Goal: Task Accomplishment & Management: Manage account settings

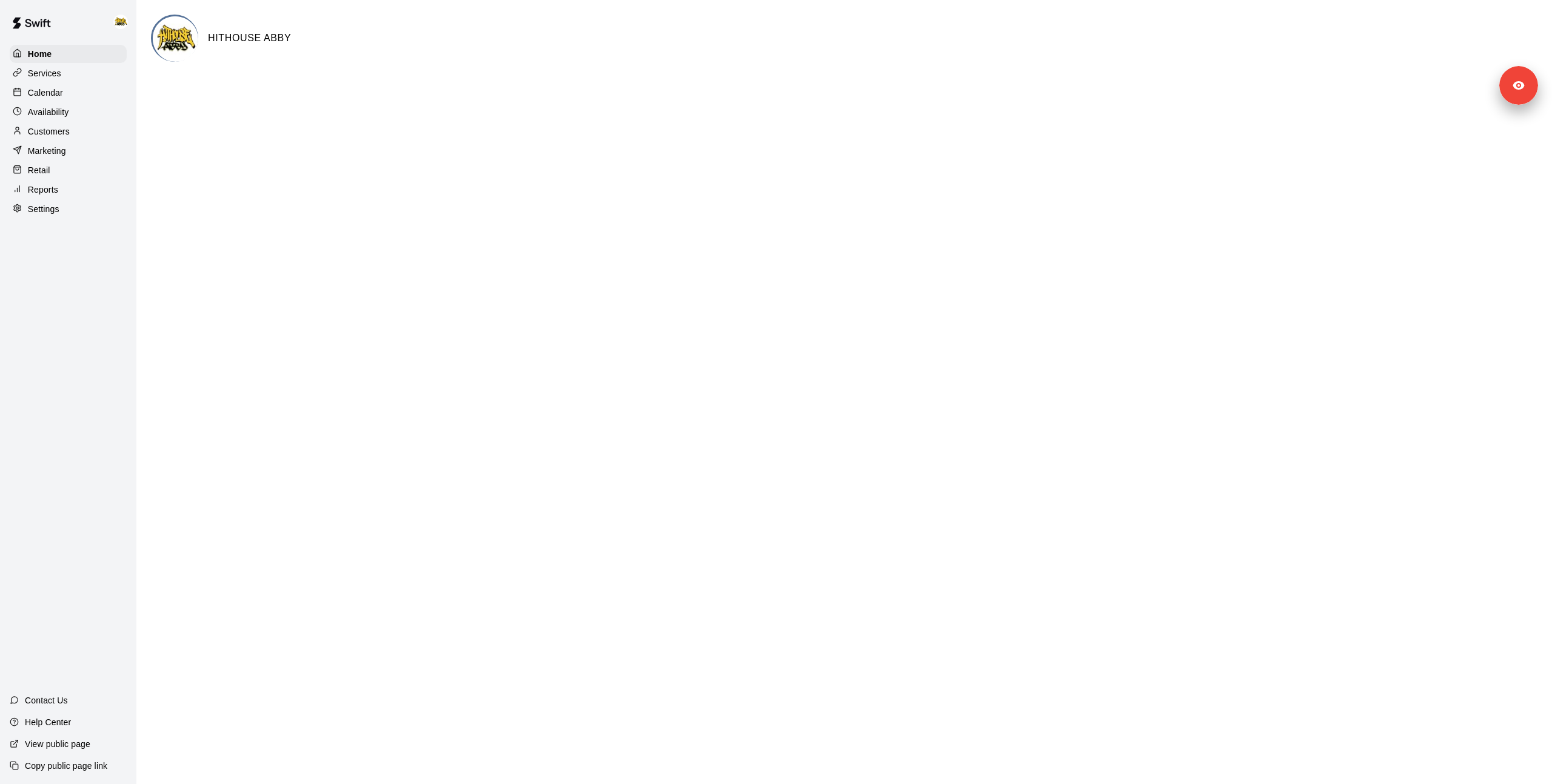
click at [53, 93] on p "Calendar" at bounding box center [46, 92] width 35 height 12
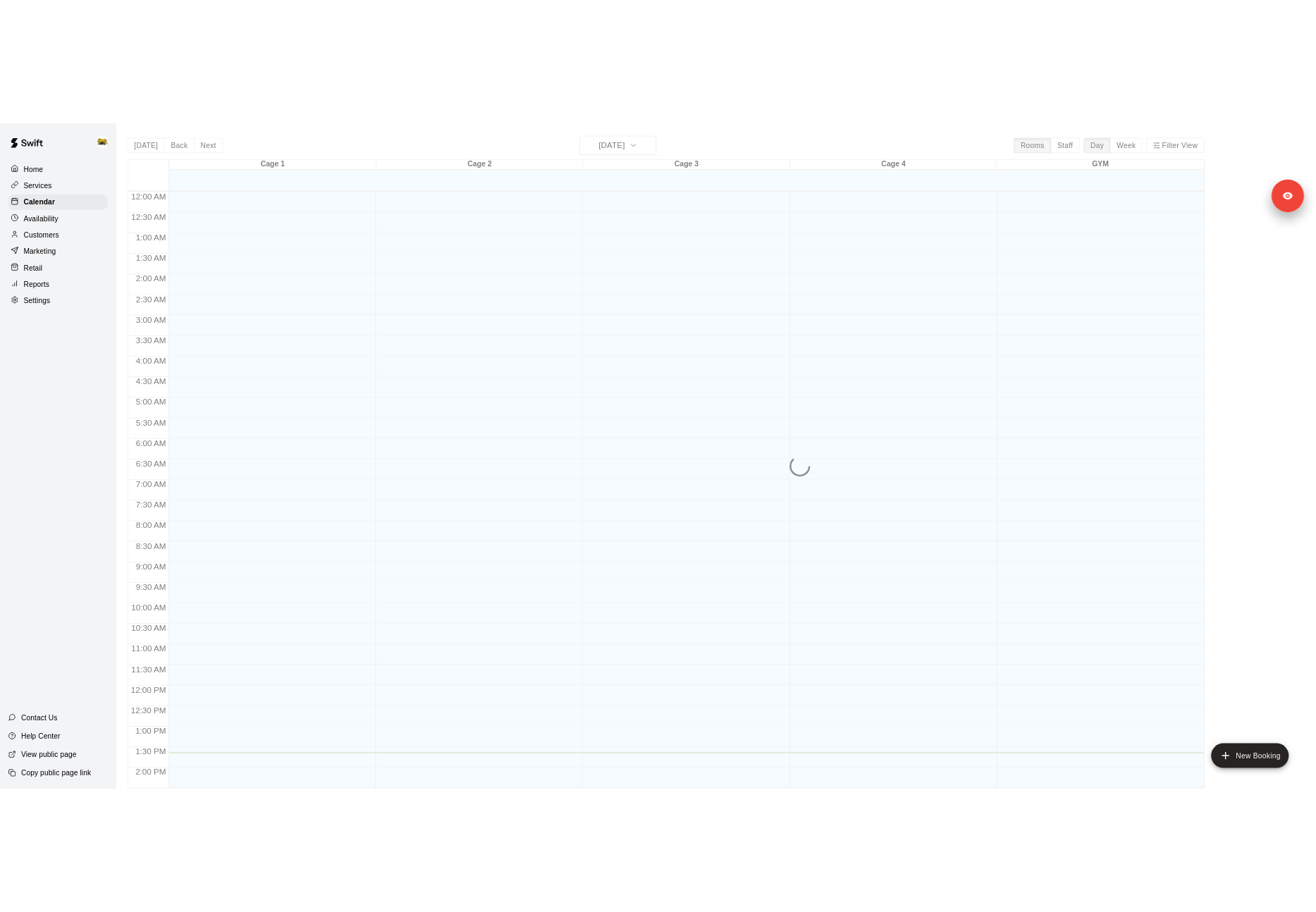
scroll to position [477, 0]
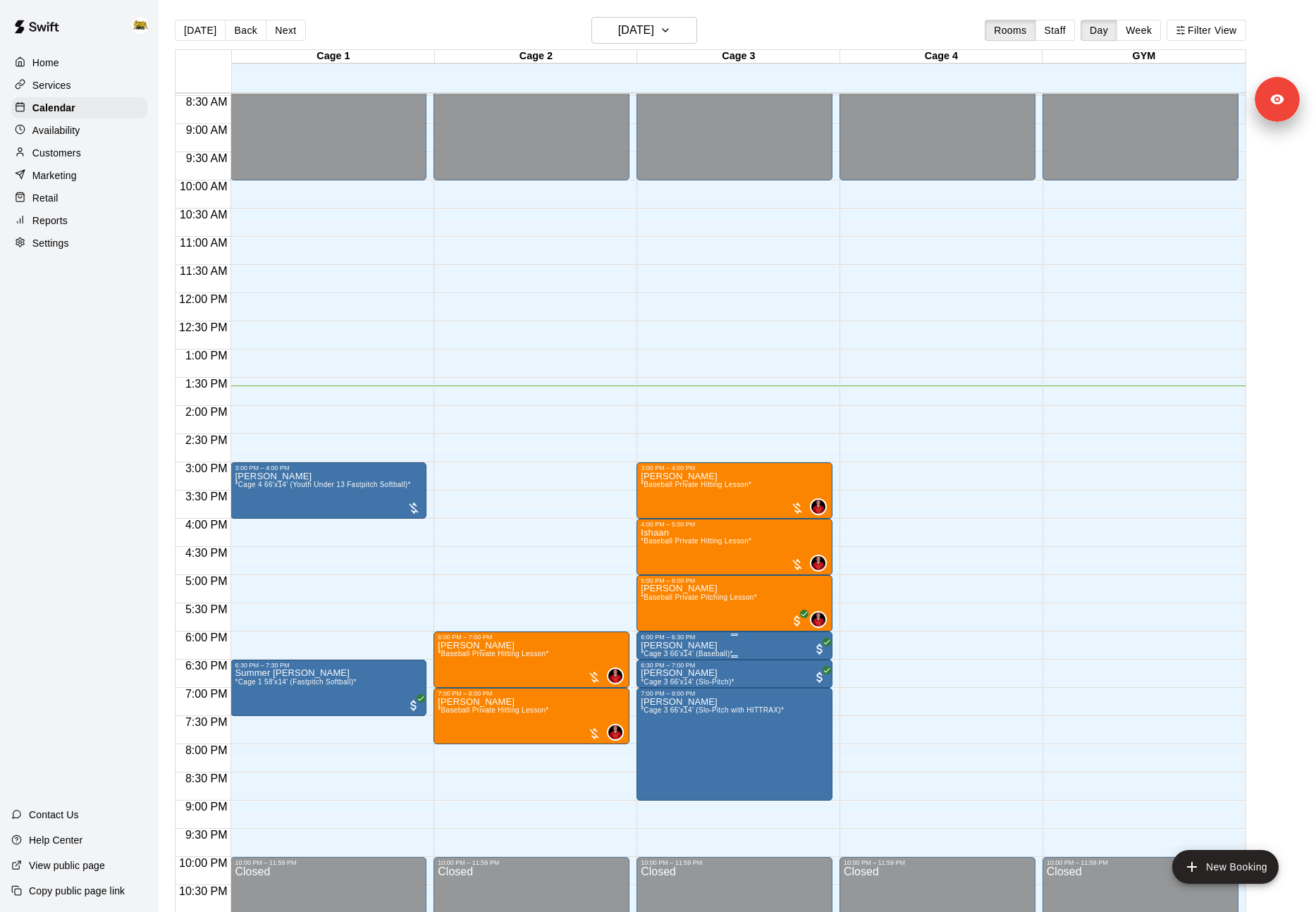
click at [658, 664] on icon "edit" at bounding box center [655, 656] width 17 height 17
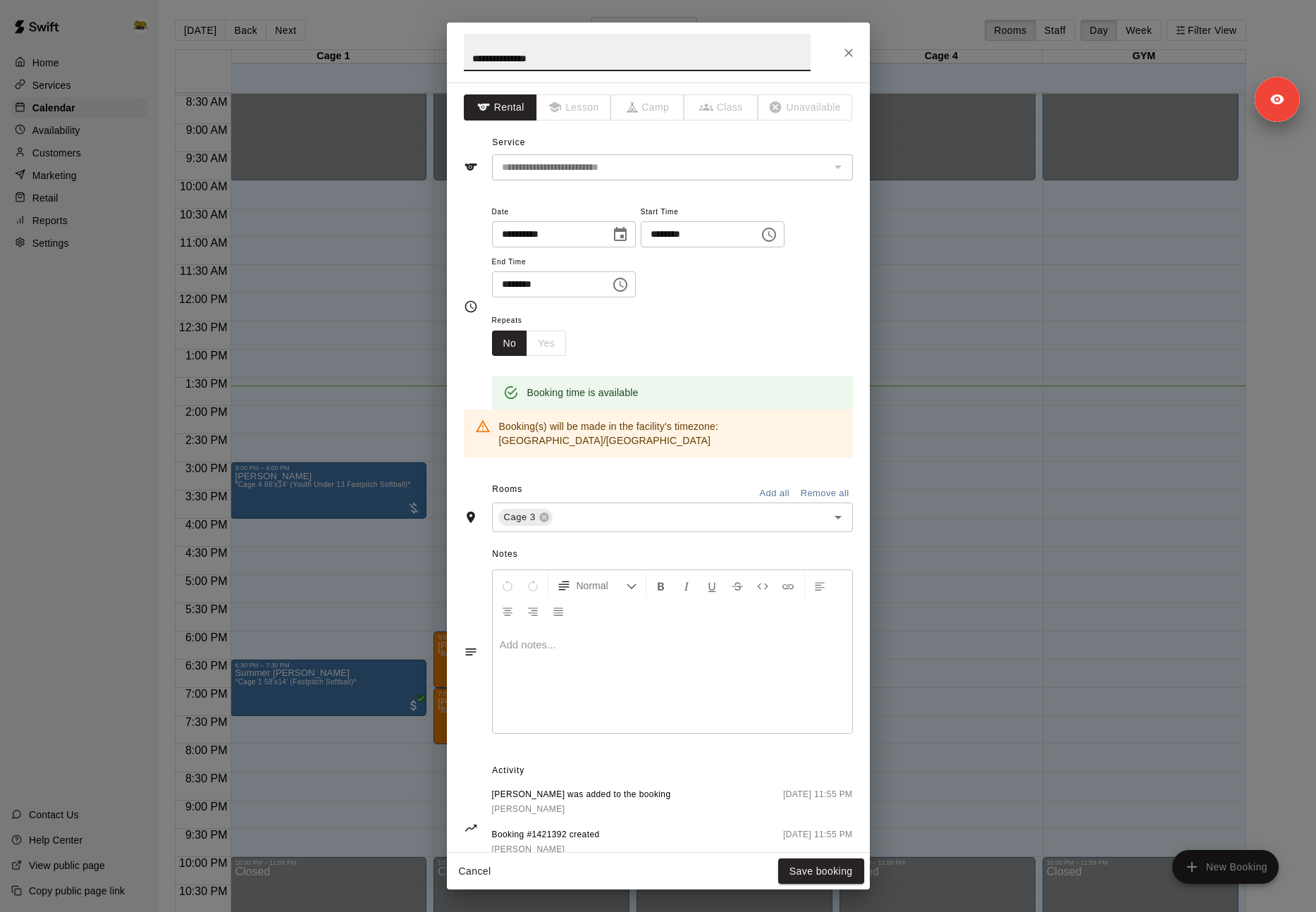
scroll to position [26, 0]
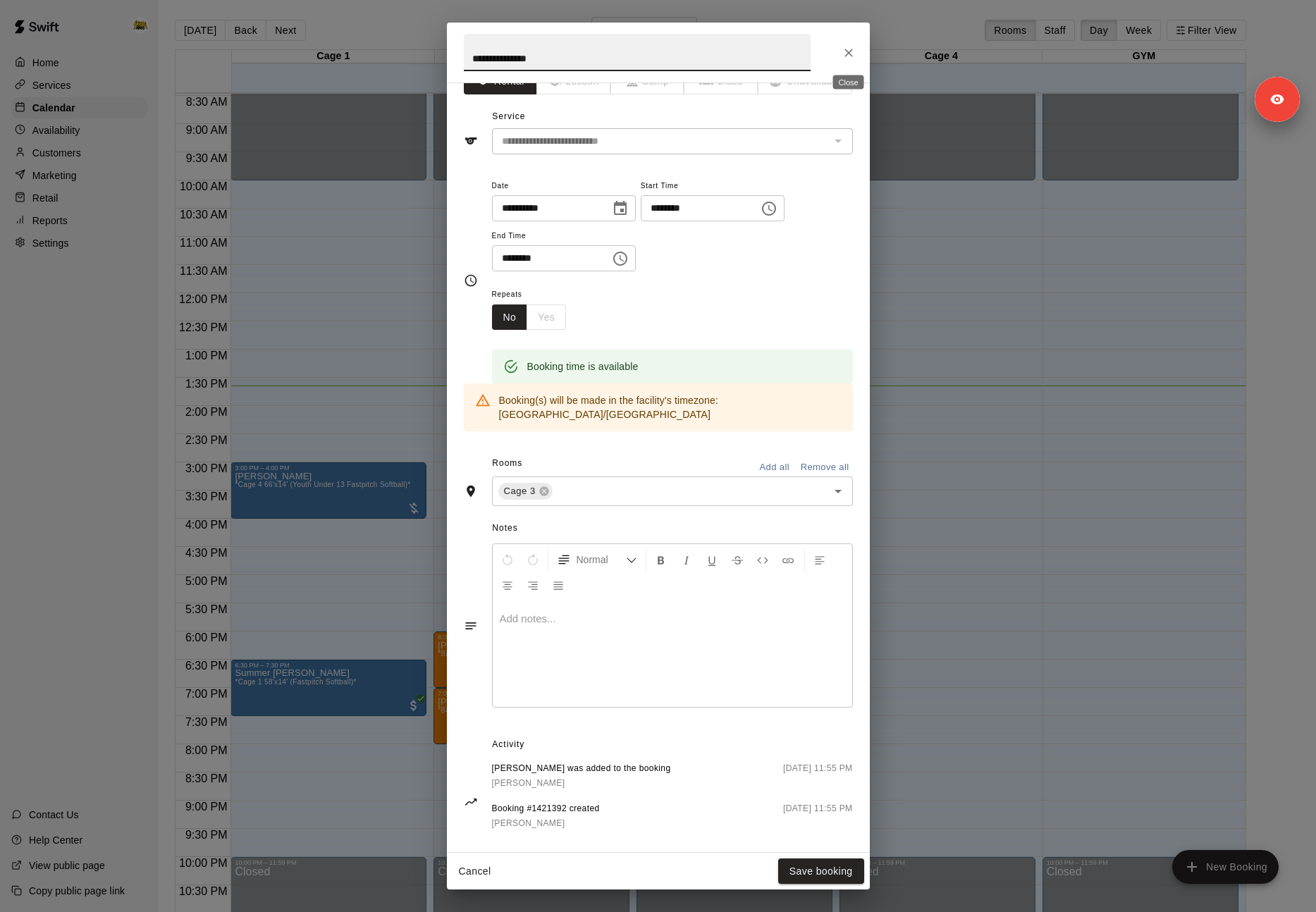
click at [847, 42] on button "Close" at bounding box center [848, 52] width 25 height 25
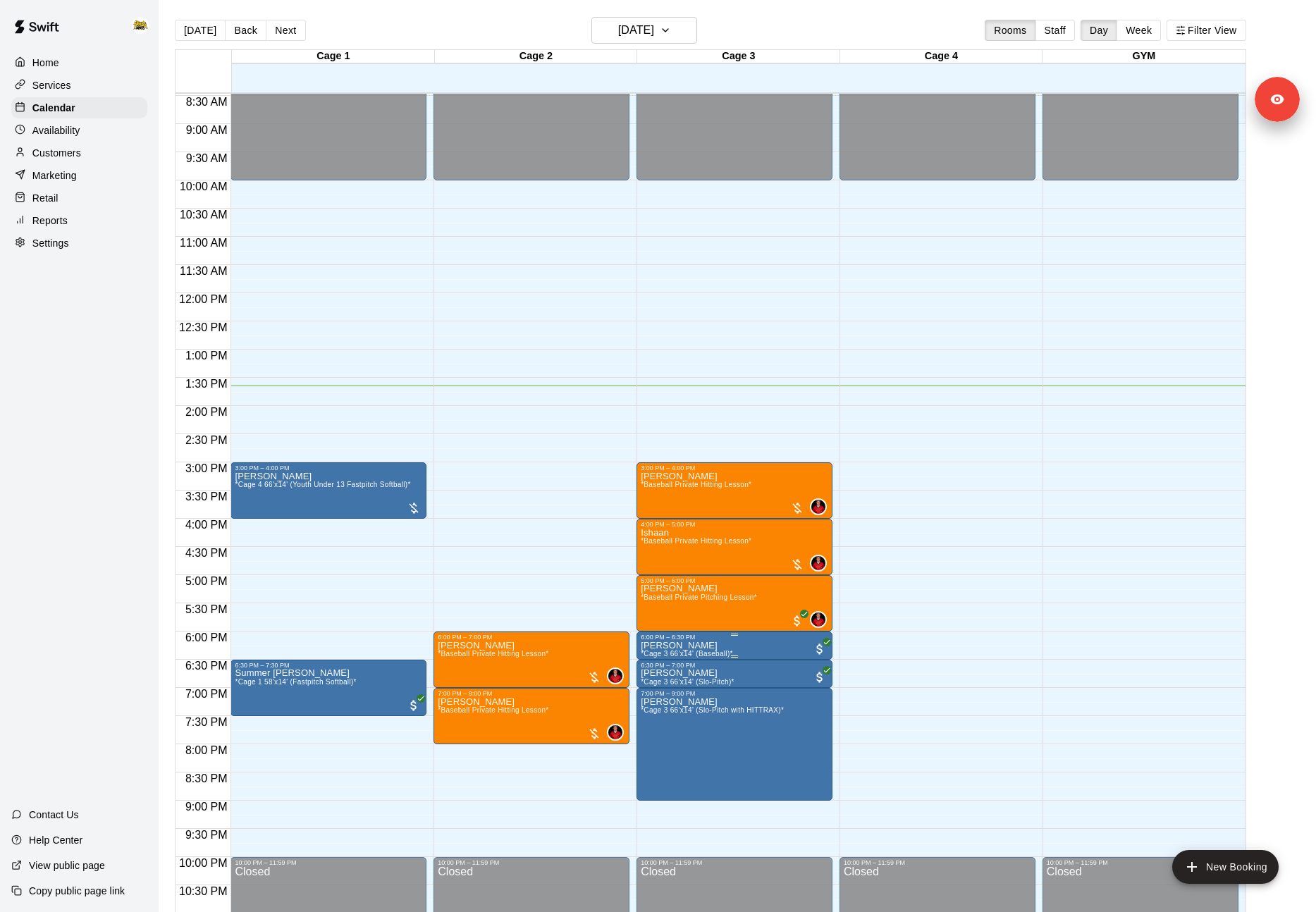
click at [696, 646] on p "[PERSON_NAME]" at bounding box center [687, 646] width 92 height 0
click at [658, 694] on img "edit" at bounding box center [655, 694] width 16 height 16
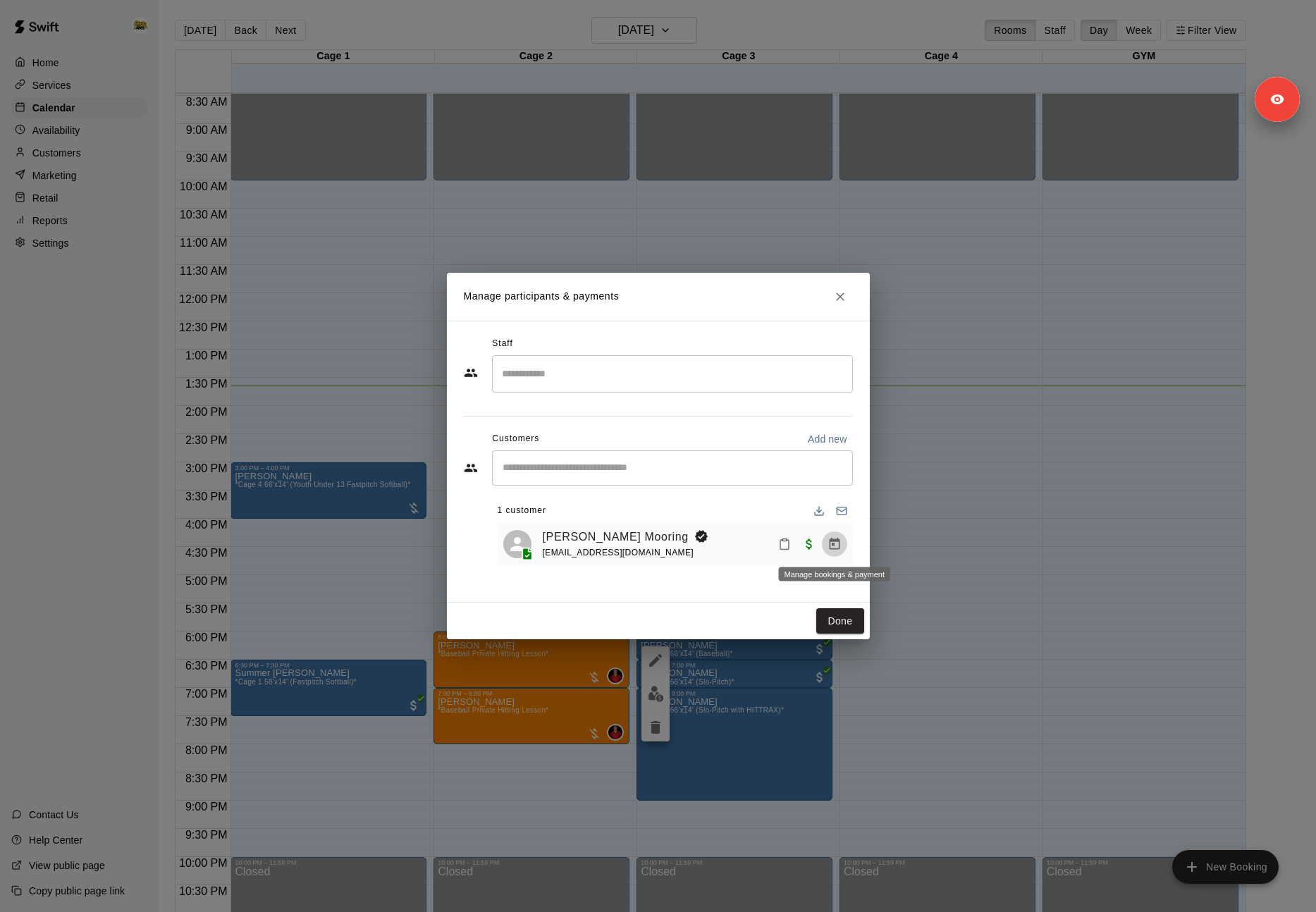
click at [833, 546] on icon "Manage bookings & payment" at bounding box center [833, 543] width 10 height 12
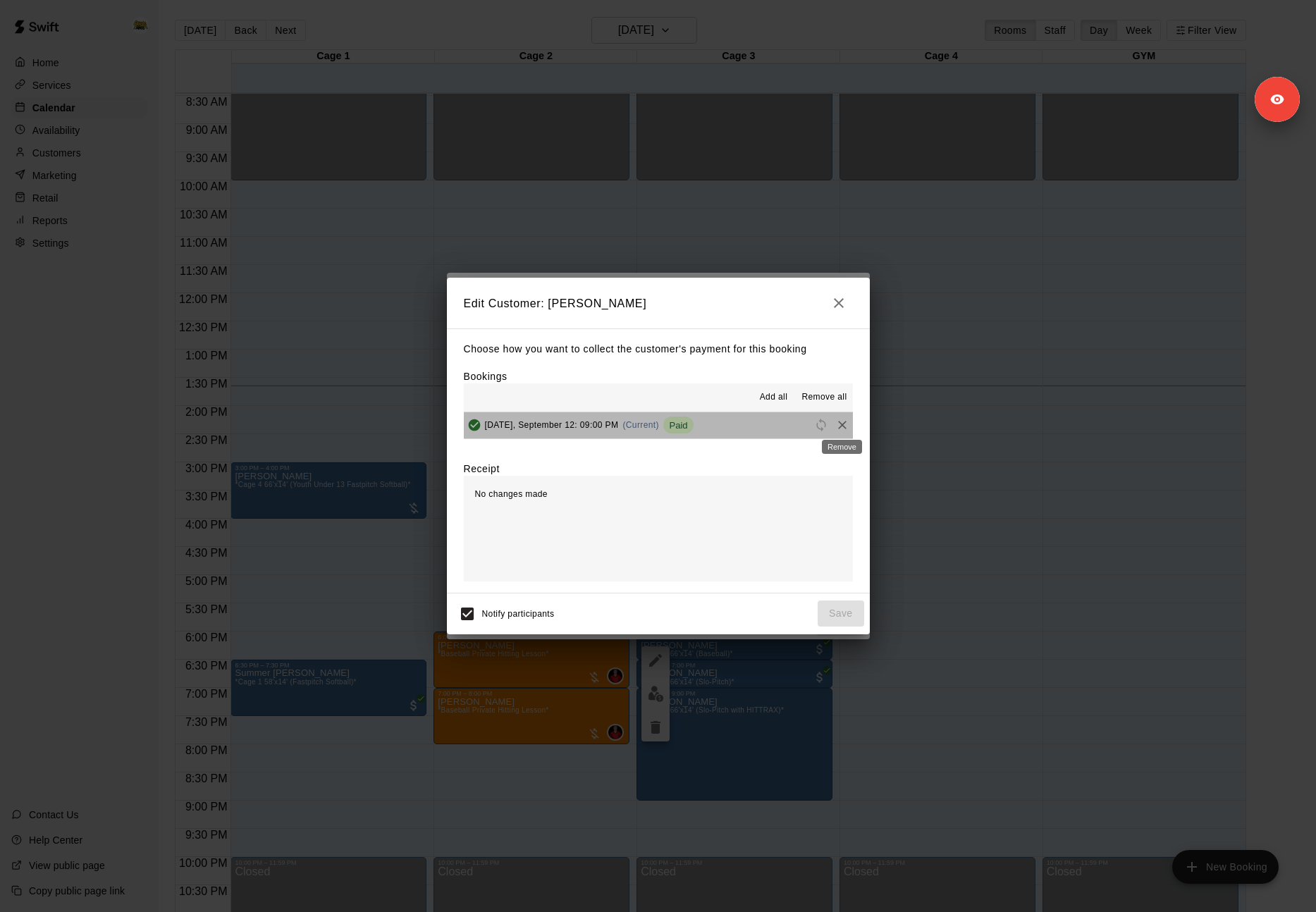
click at [838, 431] on div "Remove" at bounding box center [842, 442] width 43 height 25
click at [843, 427] on icon "Remove" at bounding box center [842, 425] width 14 height 14
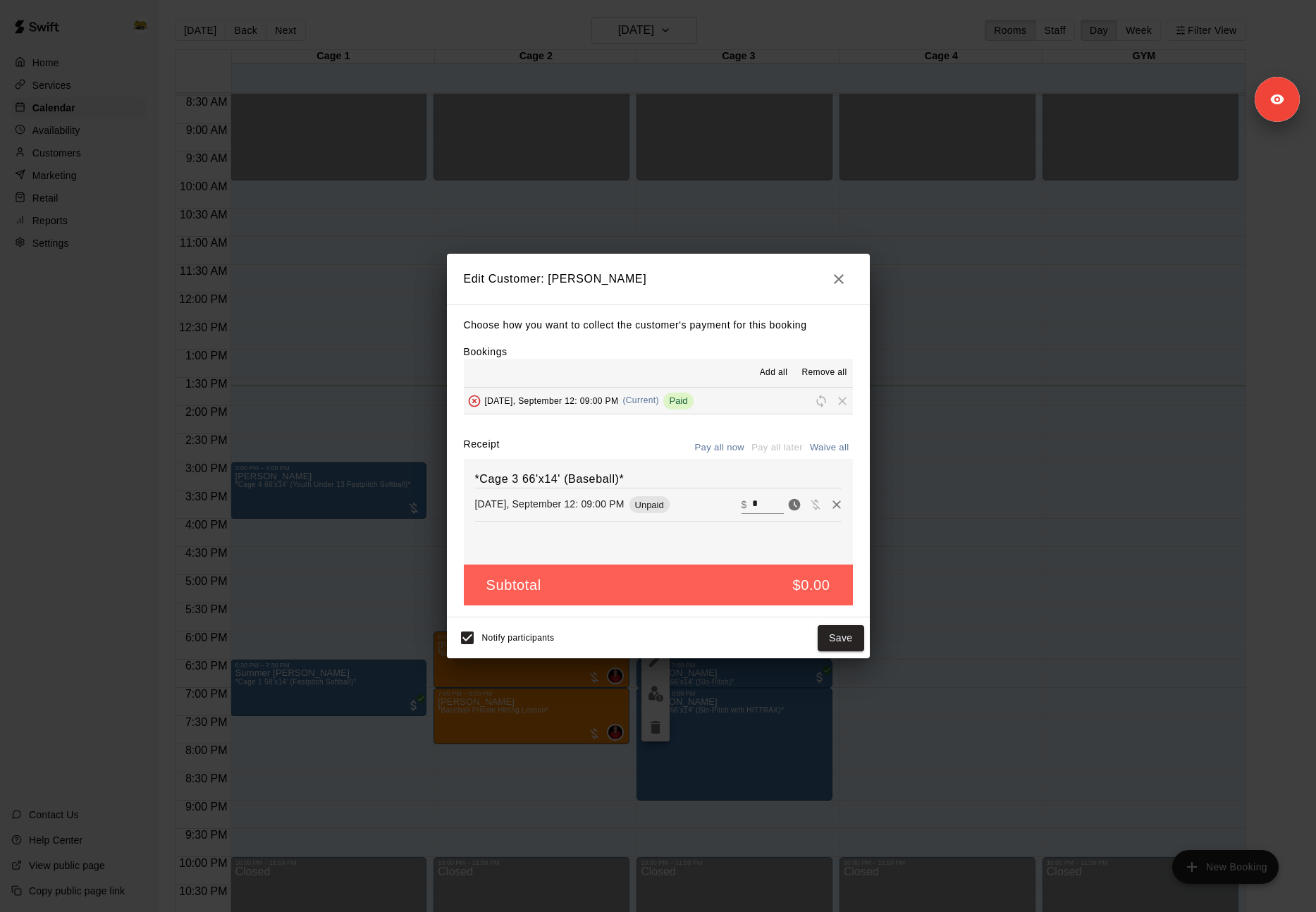
click at [835, 278] on icon "button" at bounding box center [839, 279] width 17 height 17
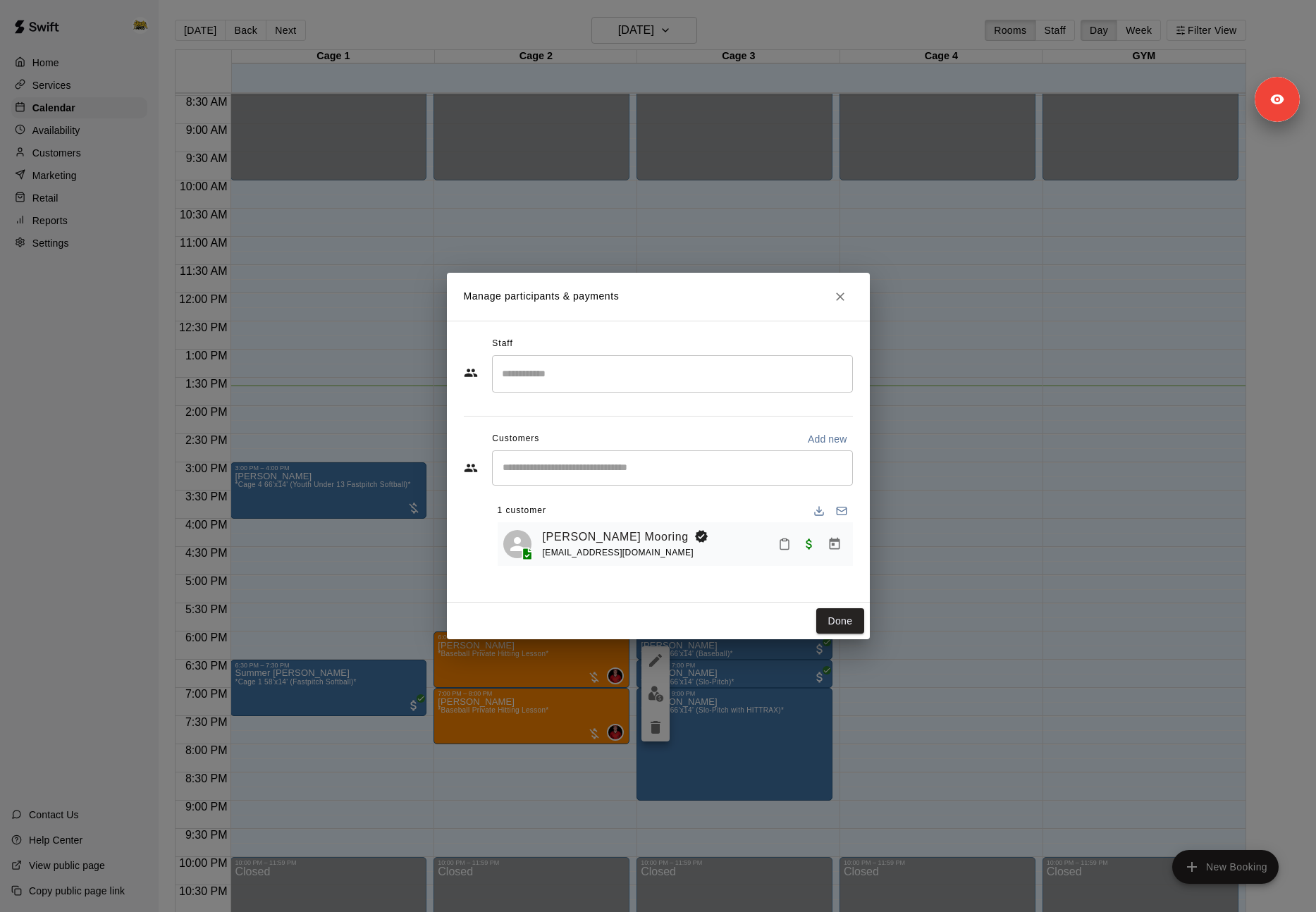
click at [846, 302] on icon "Close" at bounding box center [840, 296] width 14 height 14
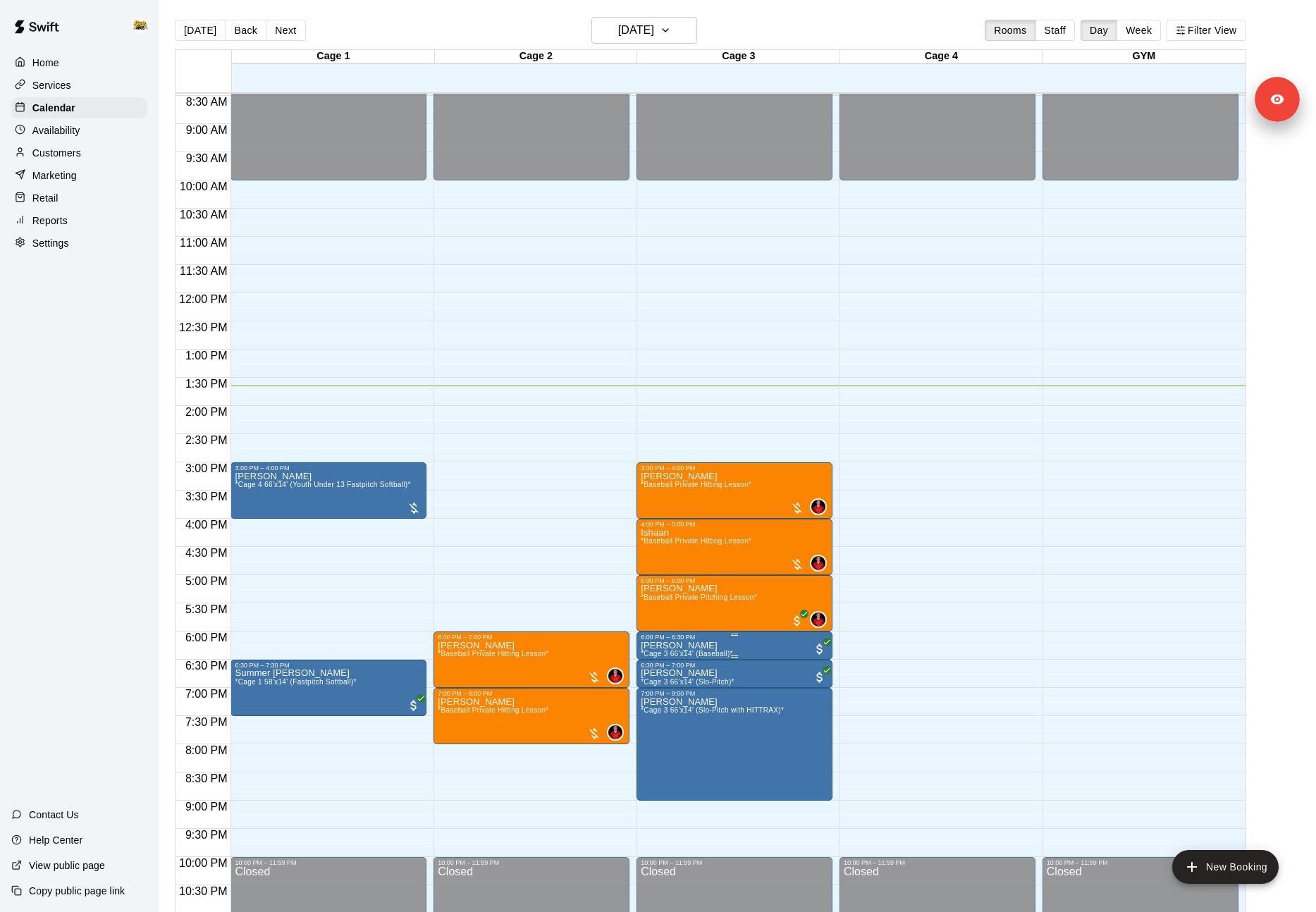
click at [651, 650] on icon "edit" at bounding box center [655, 656] width 17 height 17
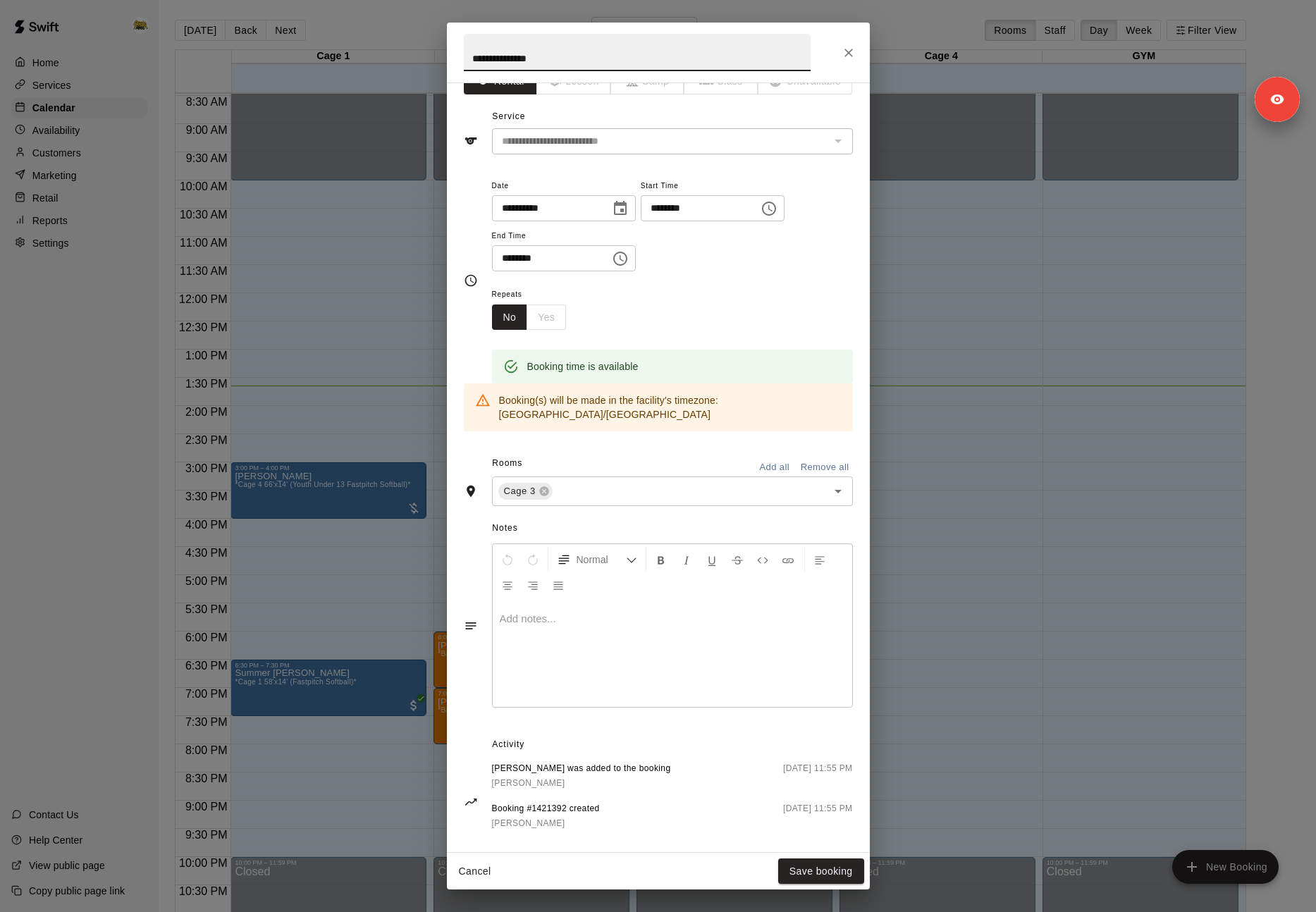
scroll to position [0, 0]
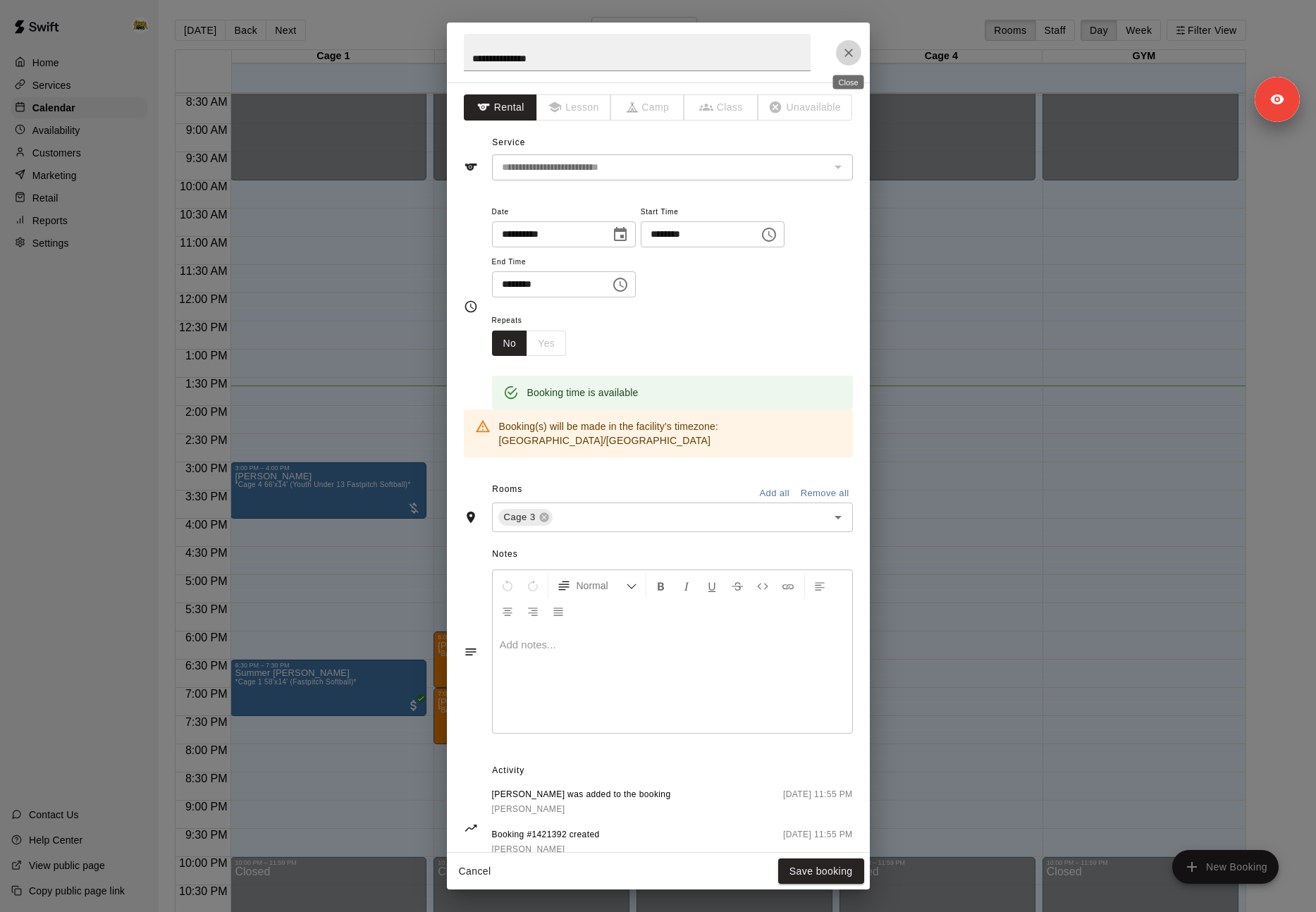
click at [843, 53] on icon "Close" at bounding box center [848, 52] width 14 height 14
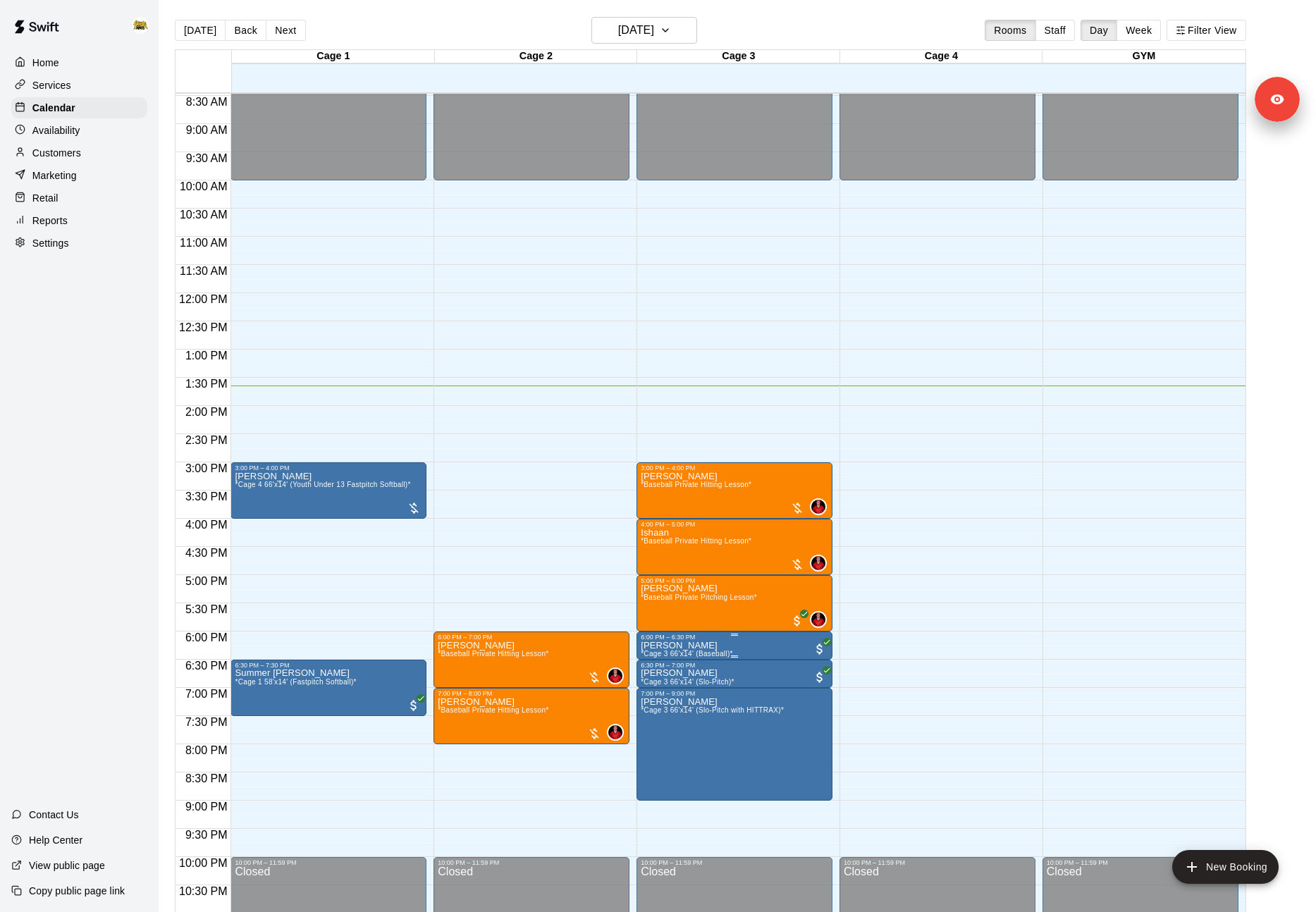
click at [654, 685] on img "edit" at bounding box center [655, 689] width 16 height 16
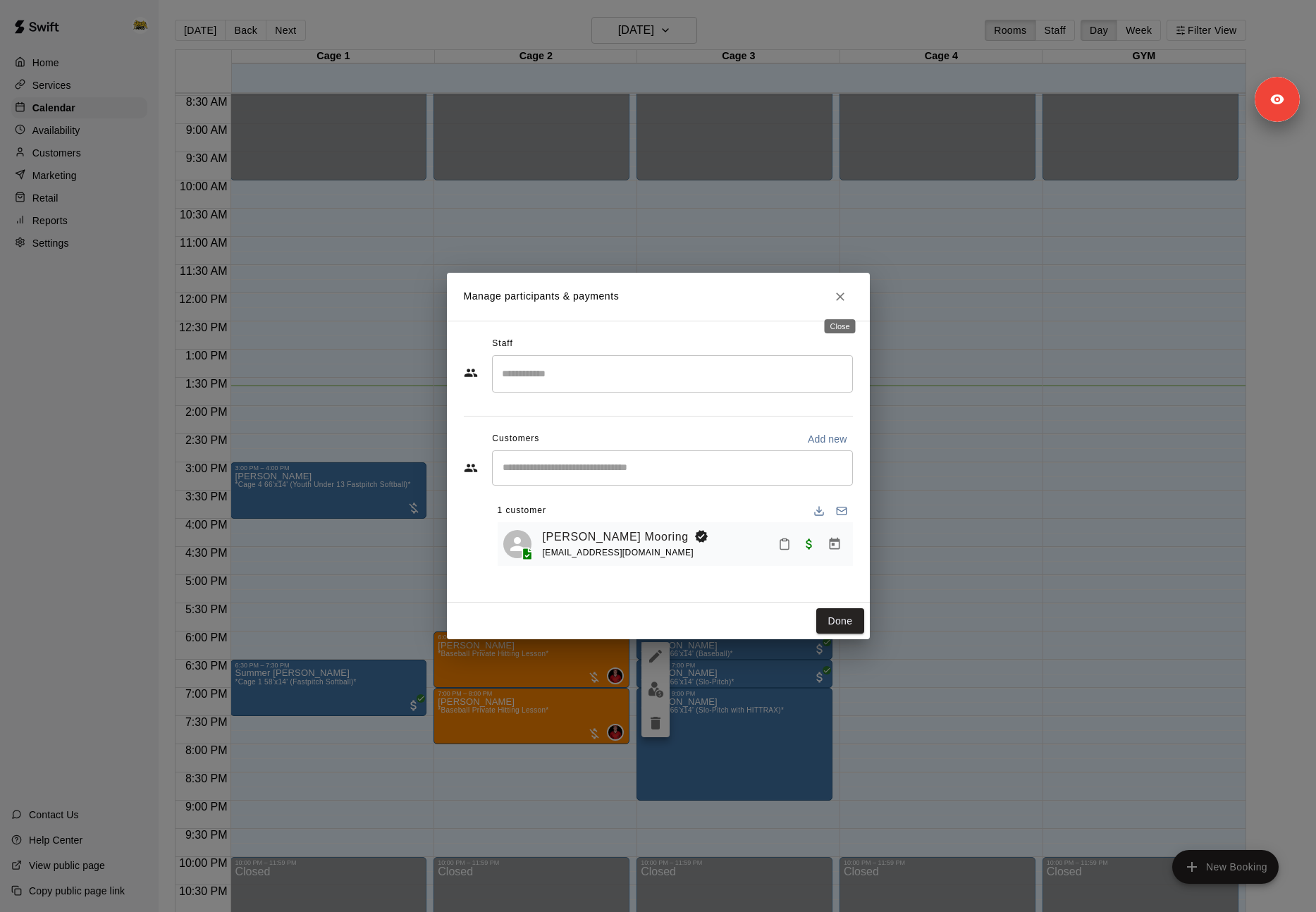
click at [843, 296] on icon "Close" at bounding box center [840, 296] width 14 height 14
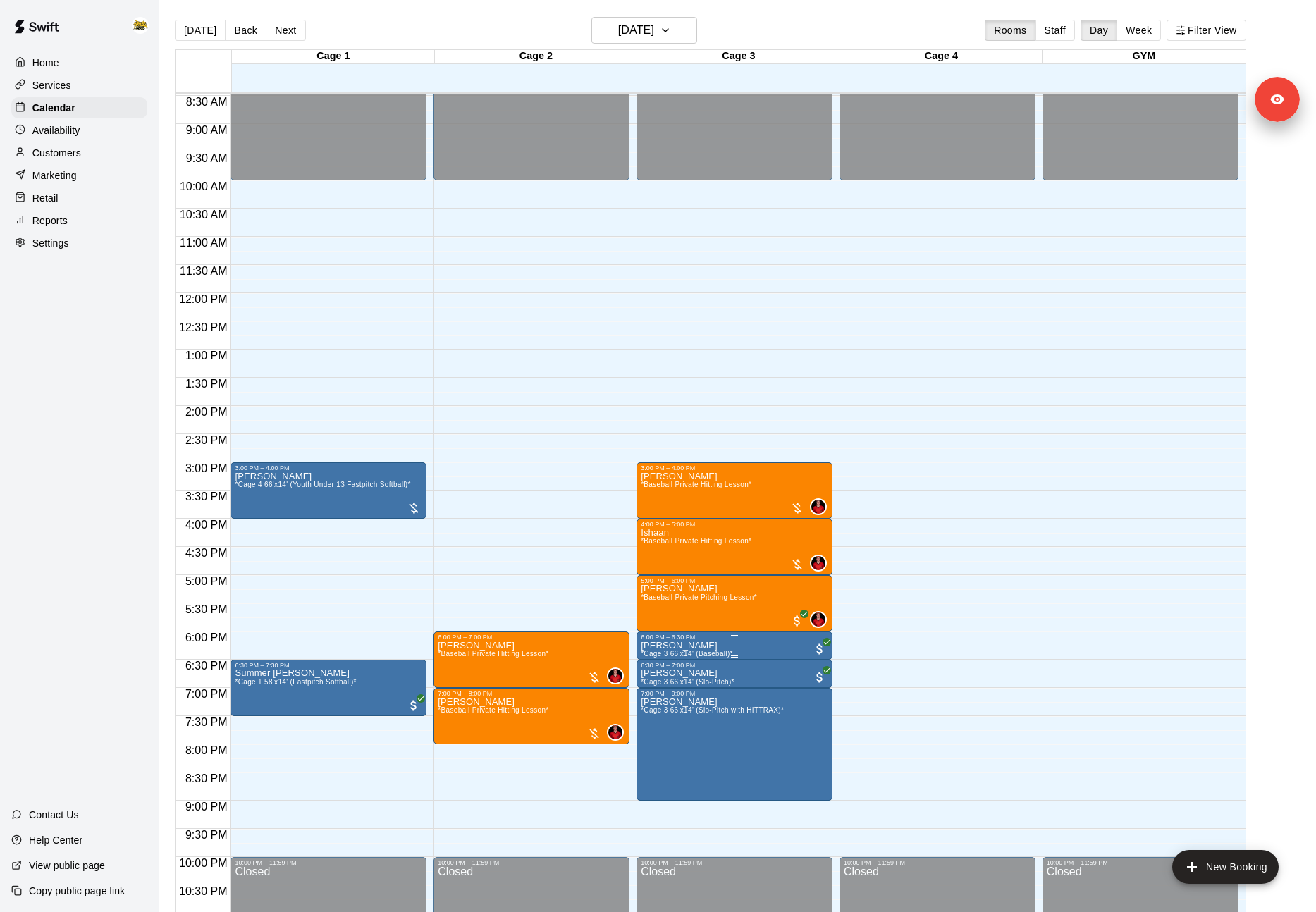
click at [666, 662] on button "edit" at bounding box center [655, 656] width 28 height 28
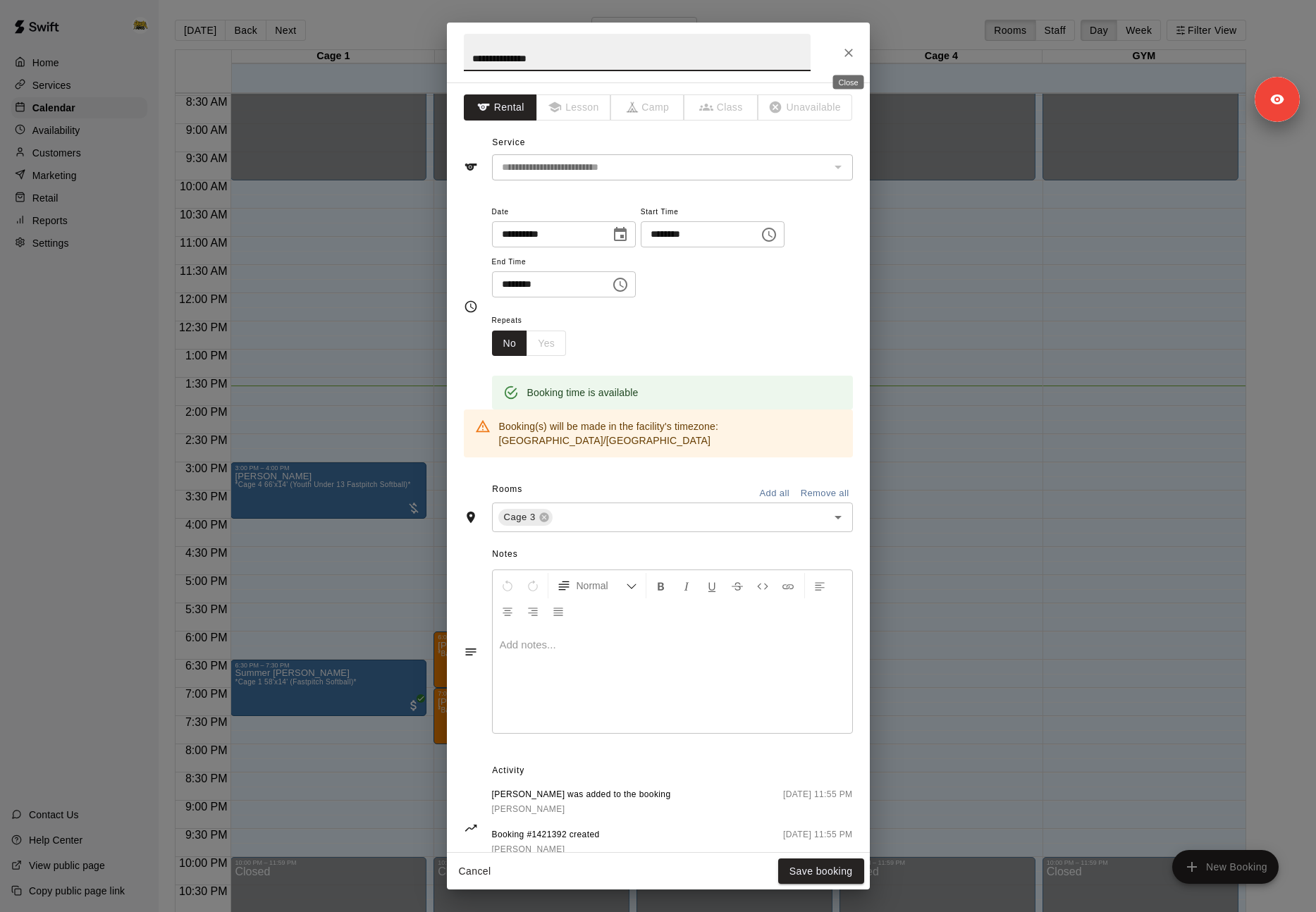
click at [848, 48] on icon "Close" at bounding box center [848, 52] width 14 height 14
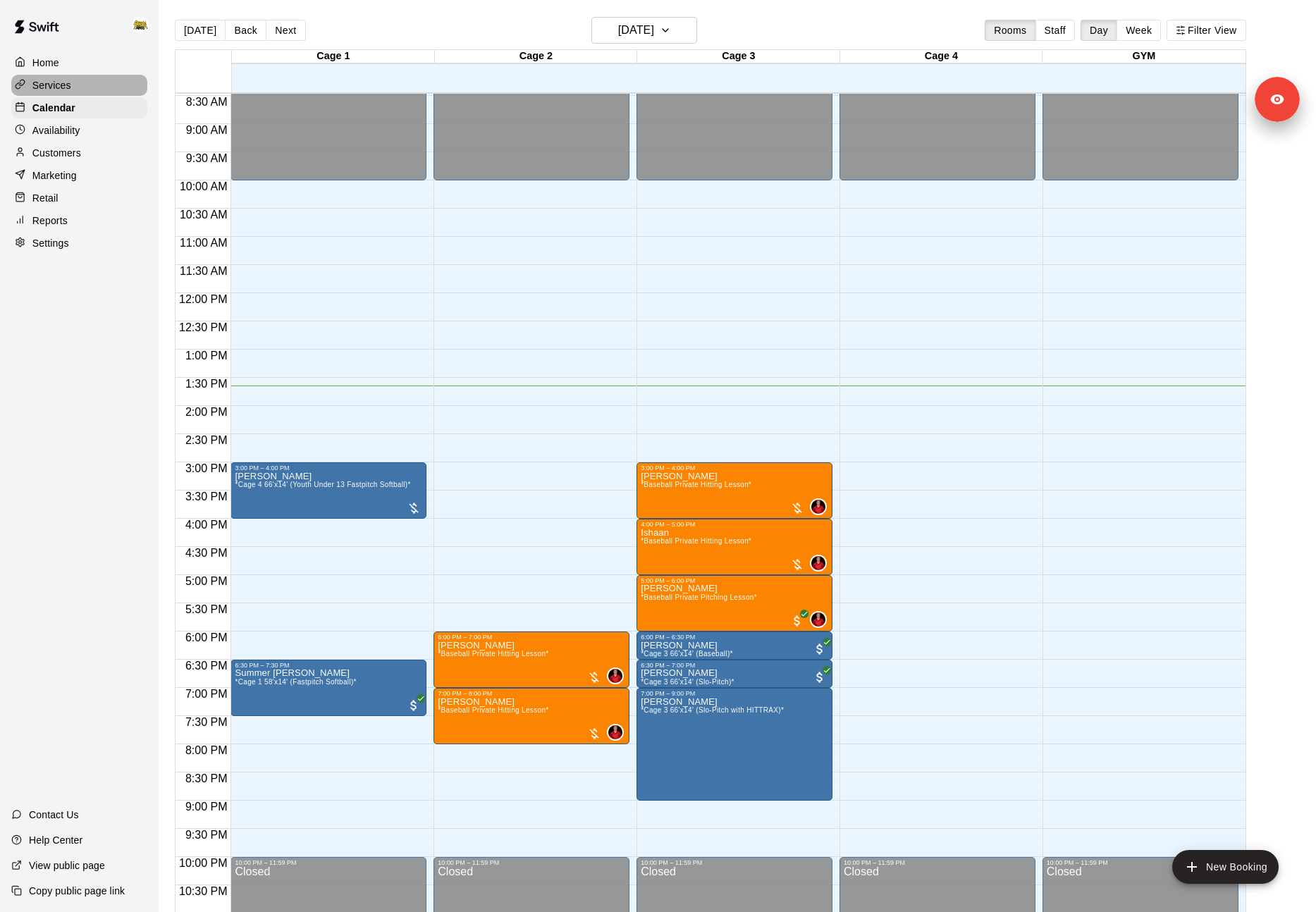
click at [73, 82] on div "Services" at bounding box center [79, 85] width 136 height 21
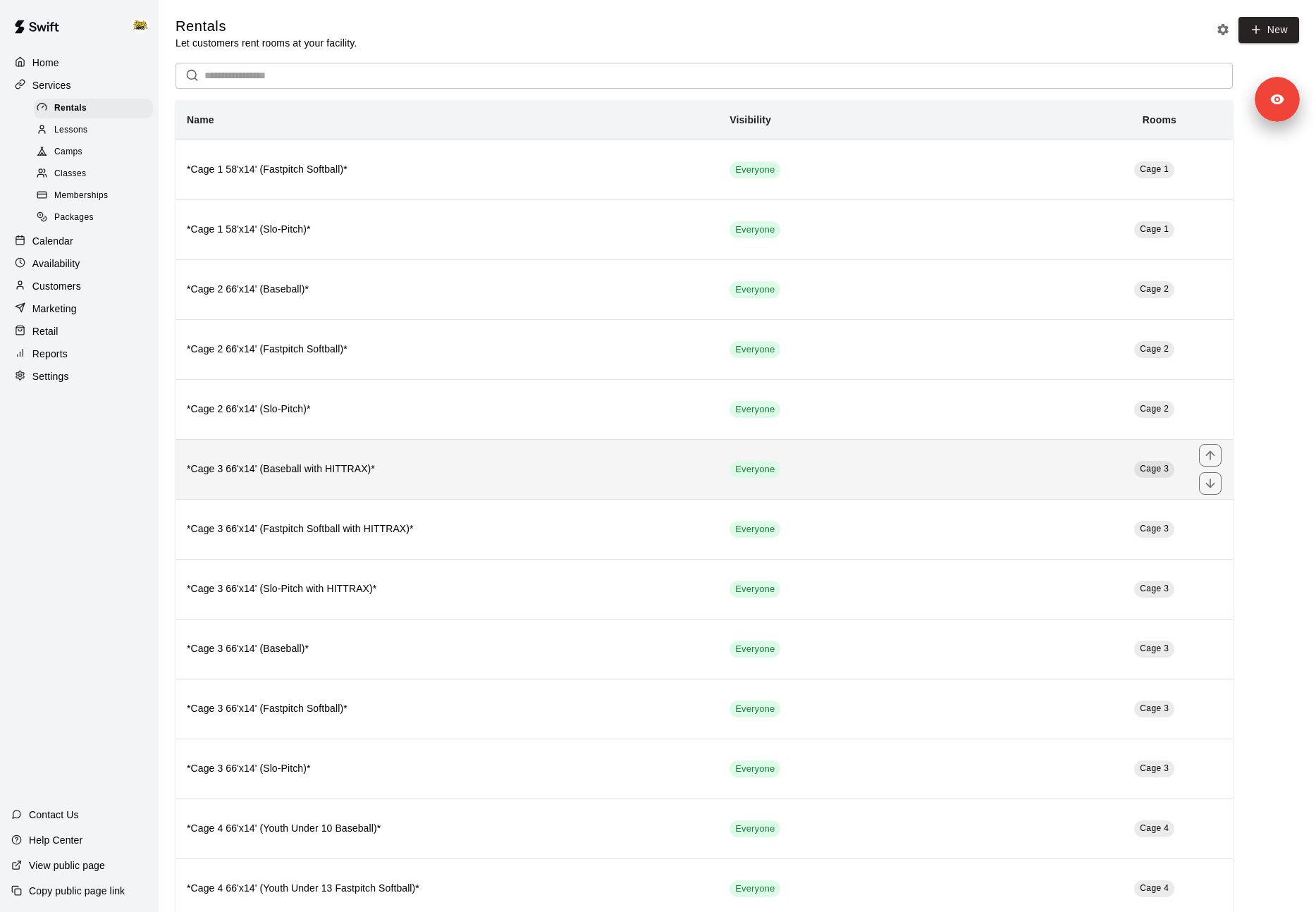
click at [431, 476] on h6 "*Cage 3 66'x14' (Baseball with HITTRAX)*" at bounding box center [446, 470] width 520 height 16
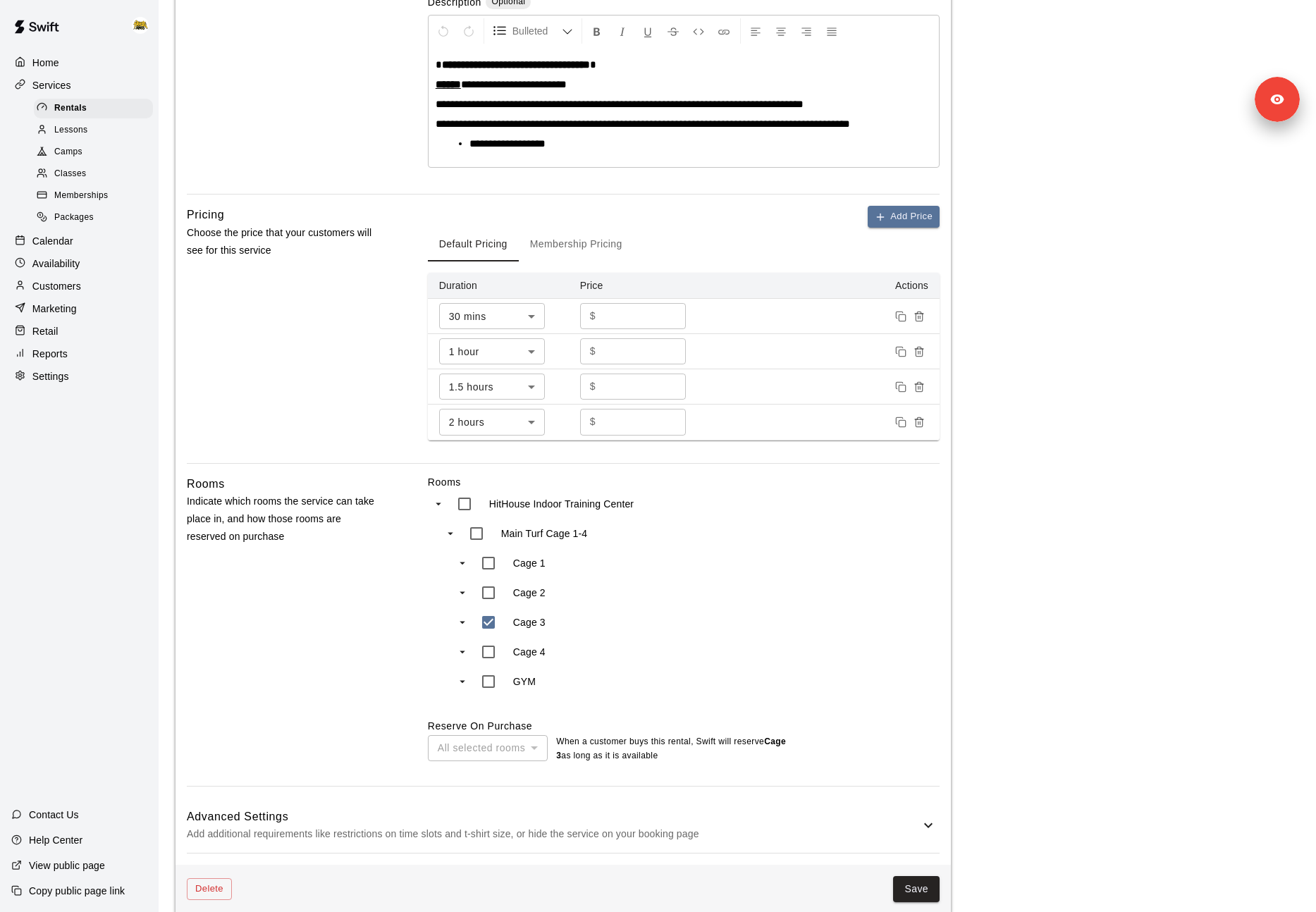
scroll to position [307, 0]
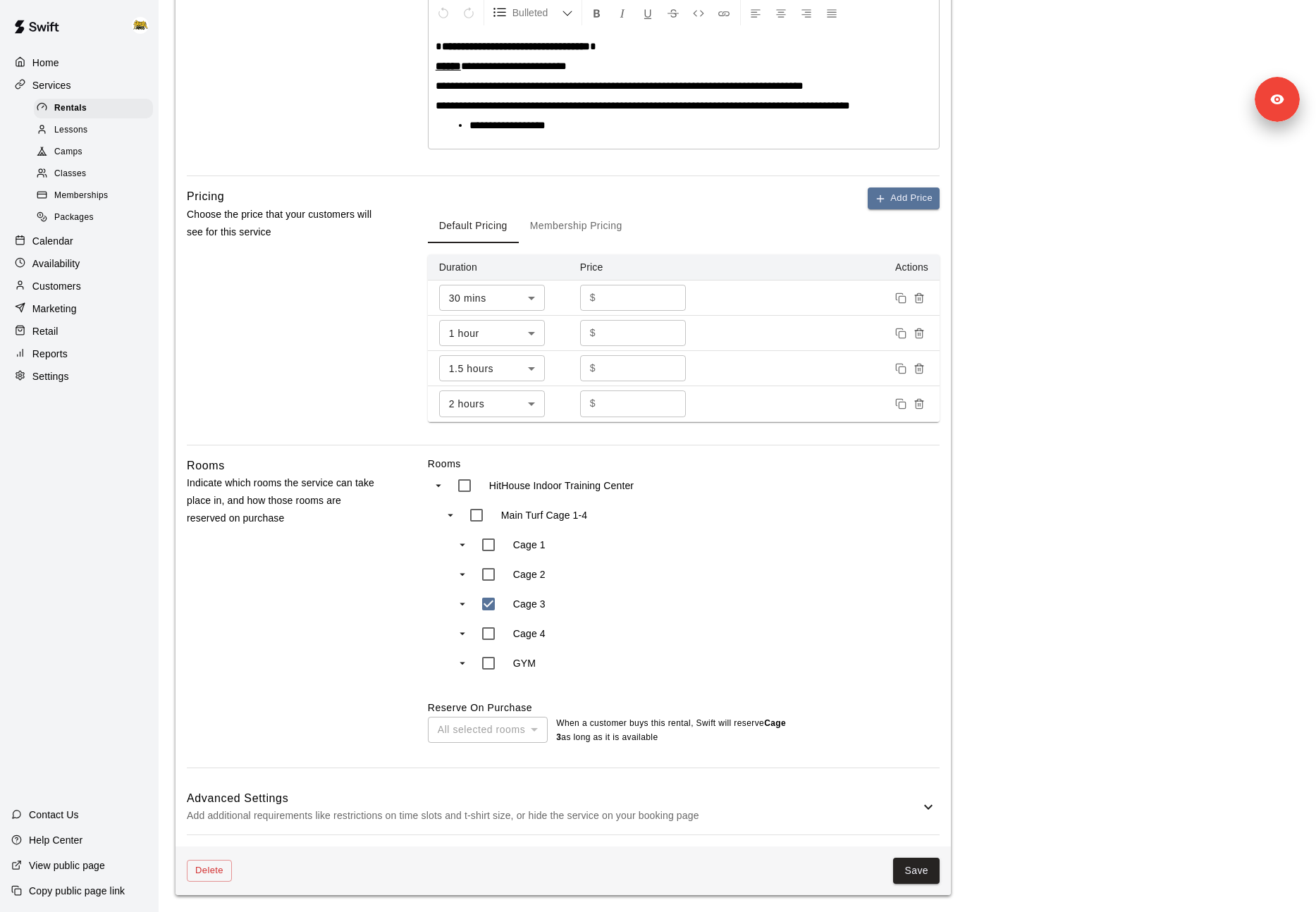
click at [572, 229] on button "Membership Pricing" at bounding box center [576, 226] width 115 height 34
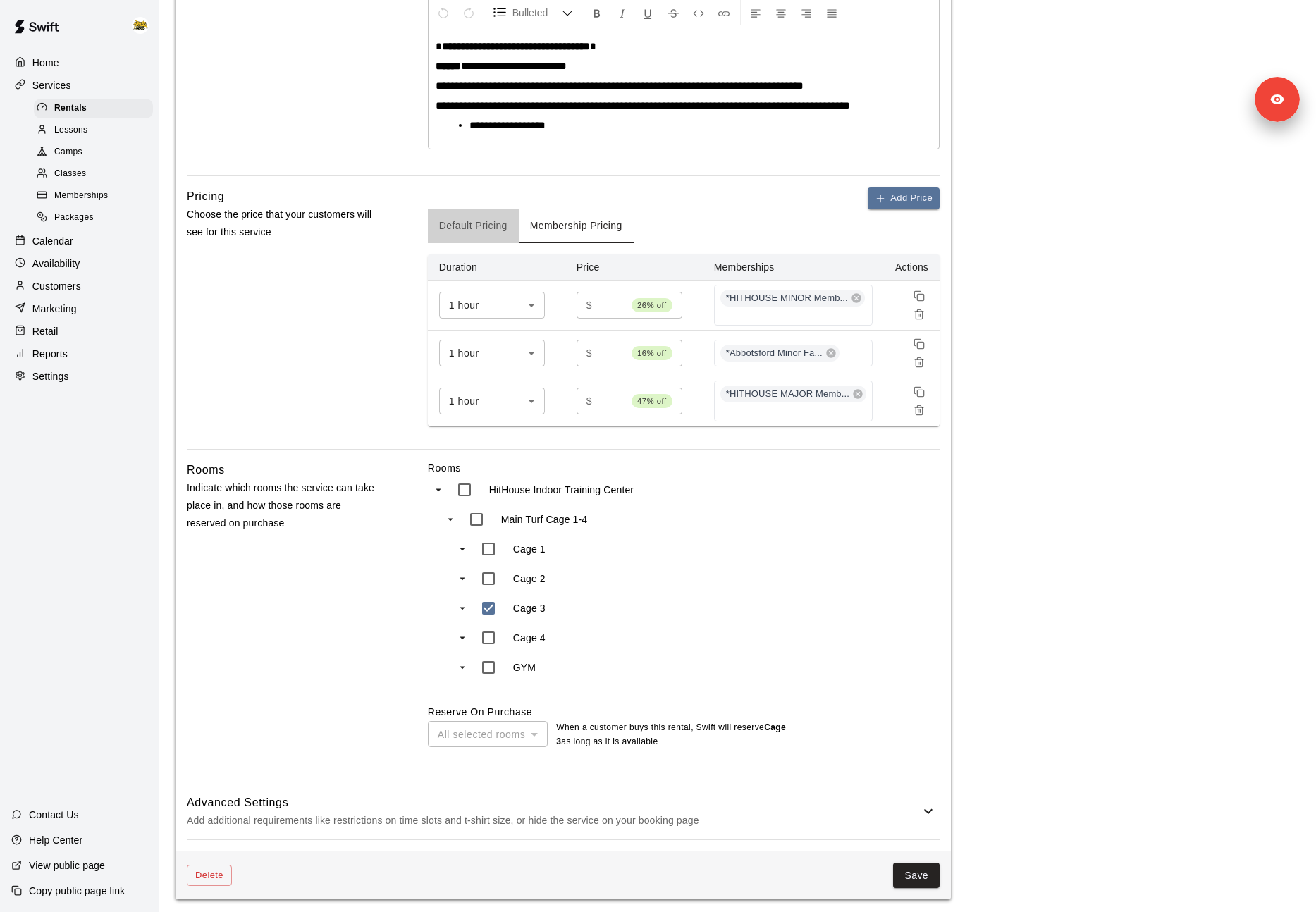
click at [470, 229] on button "Default Pricing" at bounding box center [473, 226] width 91 height 34
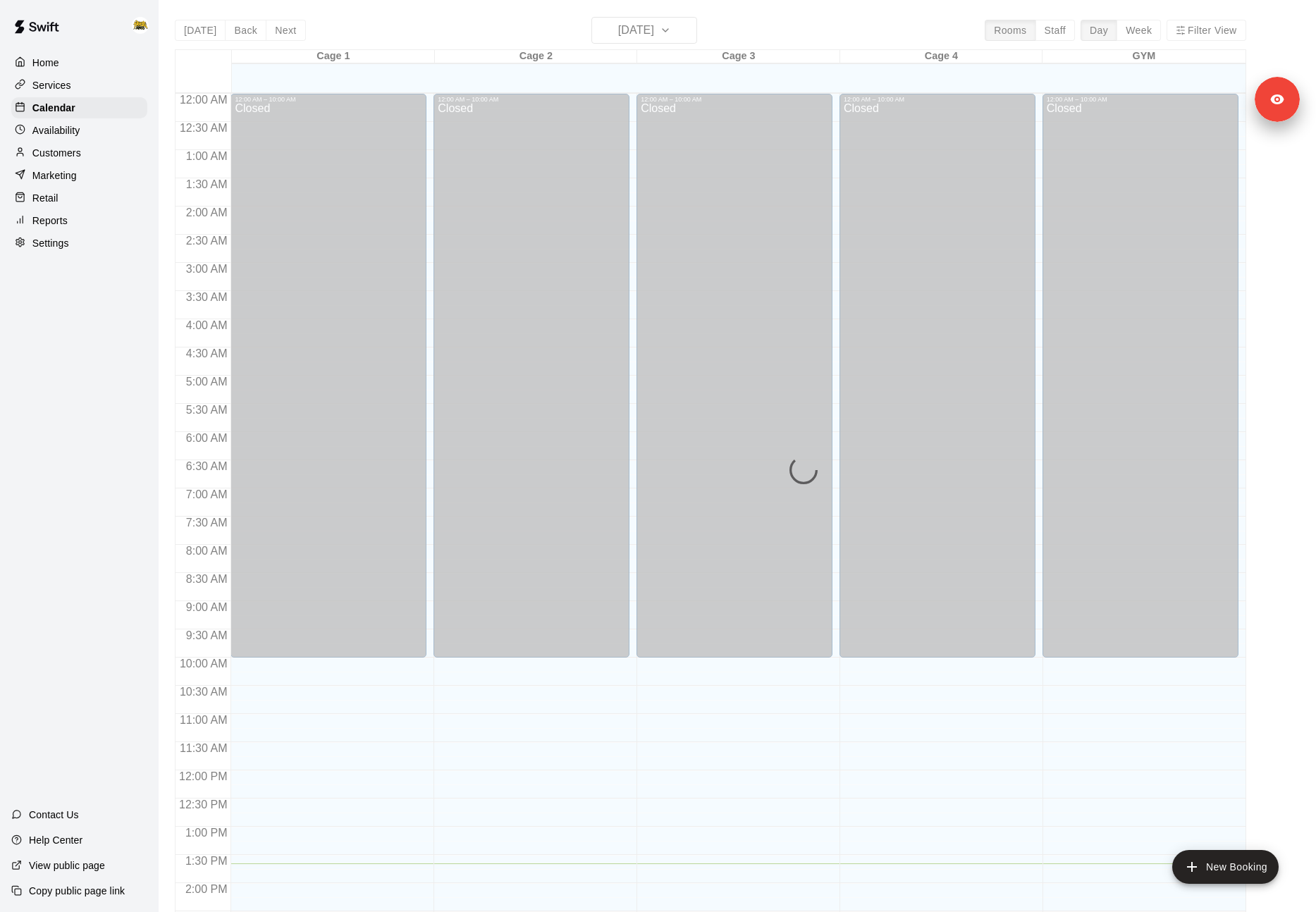
scroll to position [477, 0]
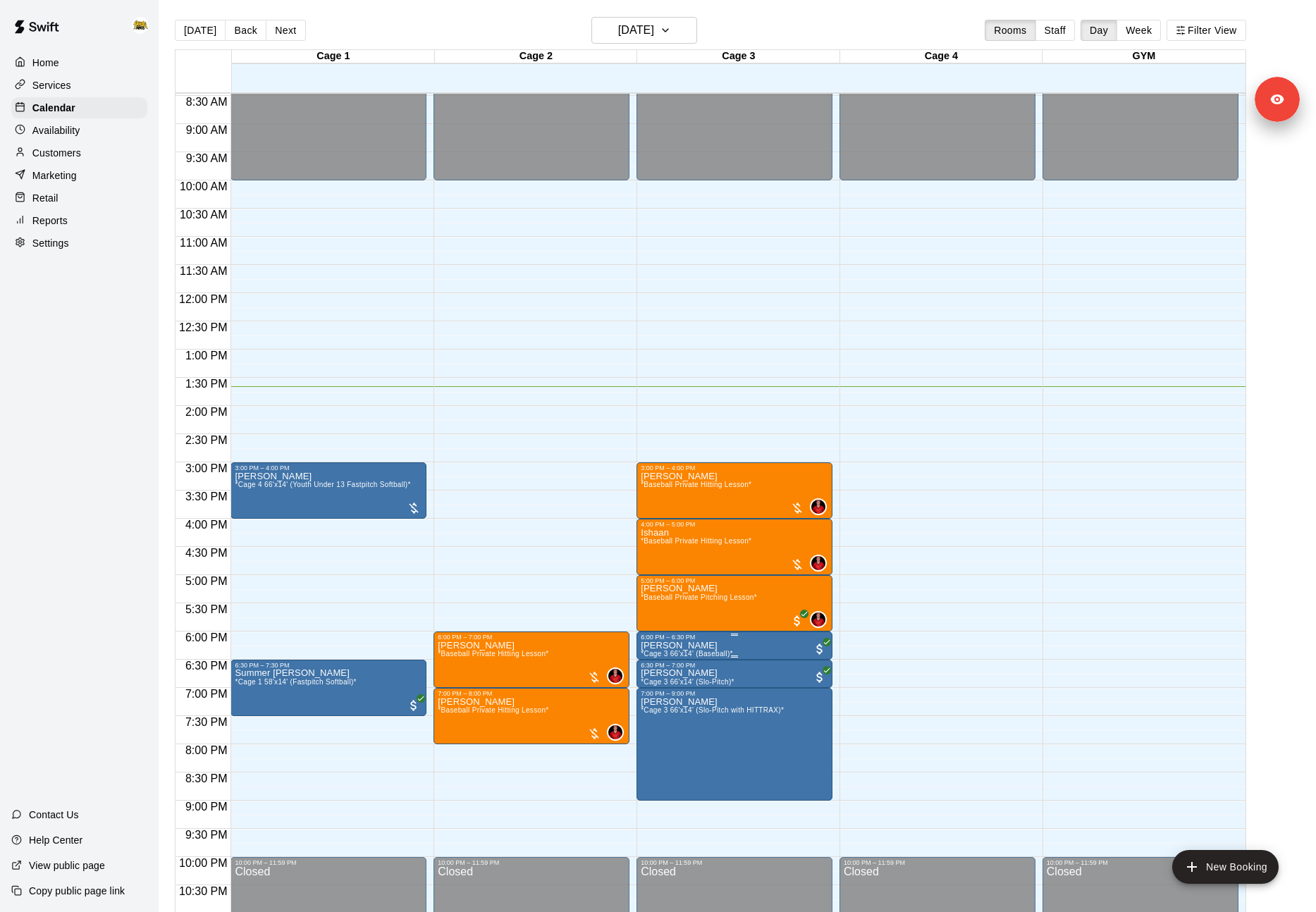
click at [768, 640] on div "6:00 PM – 6:30 PM" at bounding box center [735, 638] width 188 height 7
click at [659, 649] on icon "edit" at bounding box center [655, 649] width 17 height 17
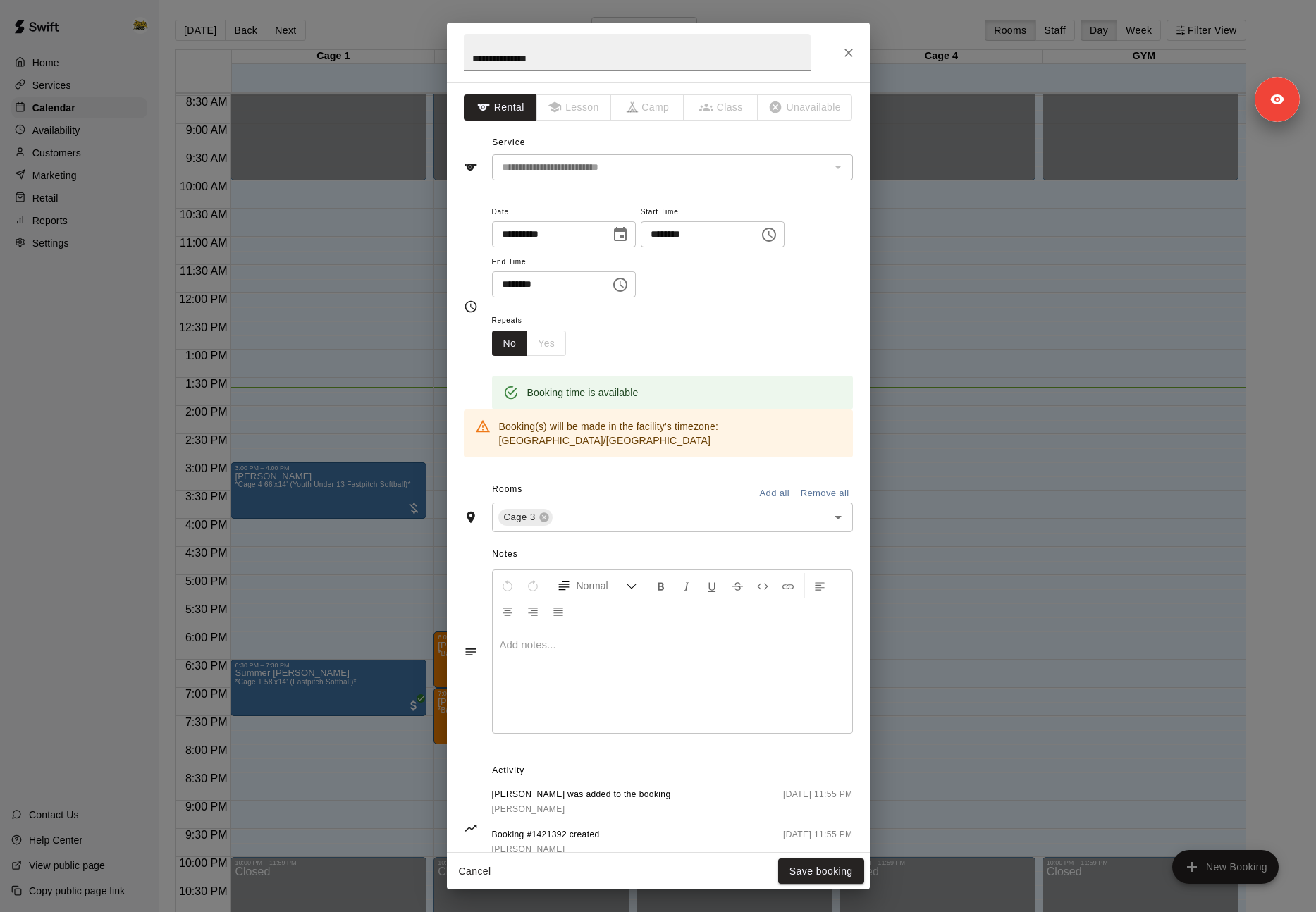
click at [846, 50] on icon "Close" at bounding box center [848, 52] width 14 height 14
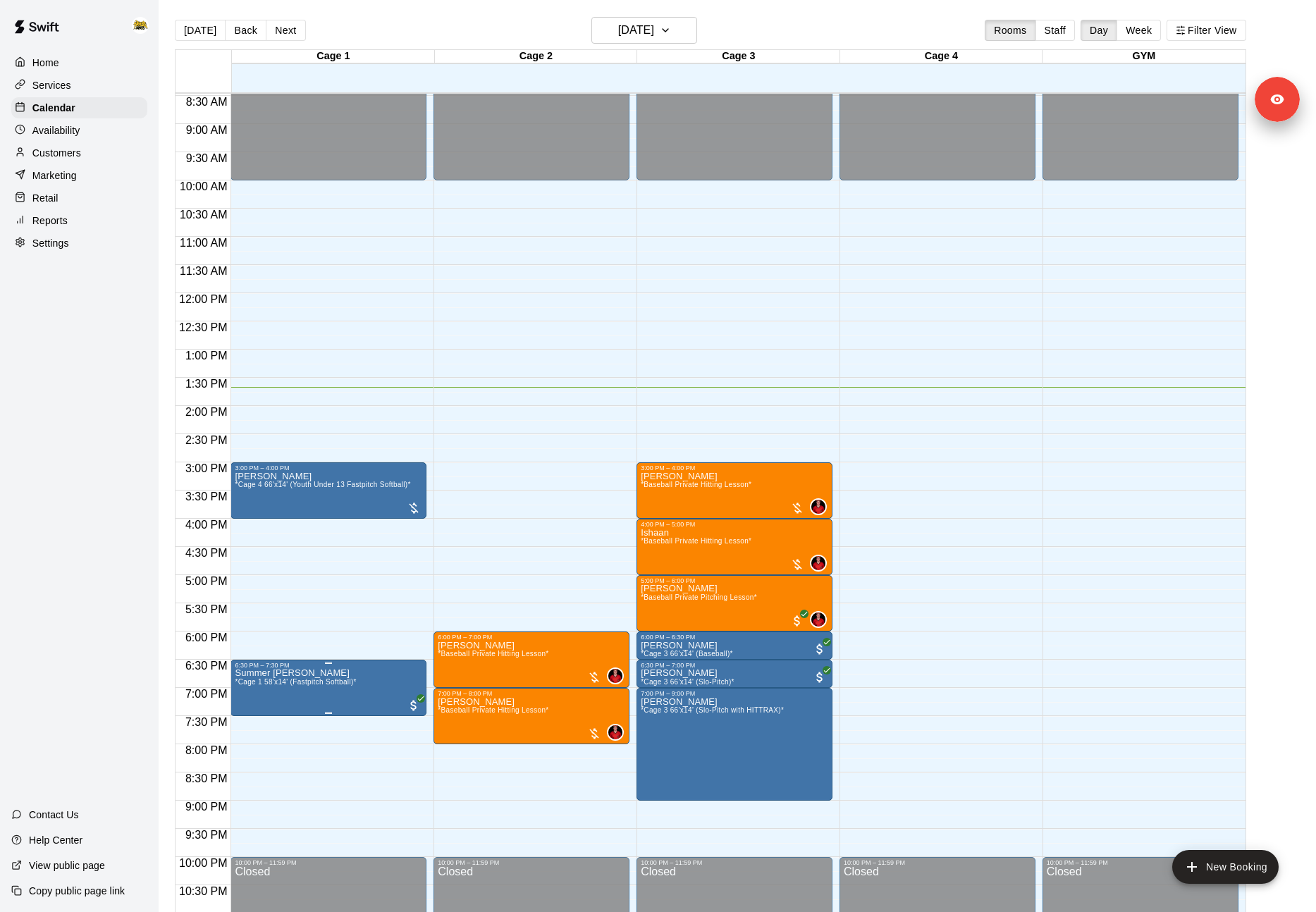
click at [322, 680] on span "*Cage 1 58'x14' (Fastpitch Softball)*" at bounding box center [296, 682] width 121 height 7
click at [256, 725] on img "edit" at bounding box center [249, 727] width 16 height 16
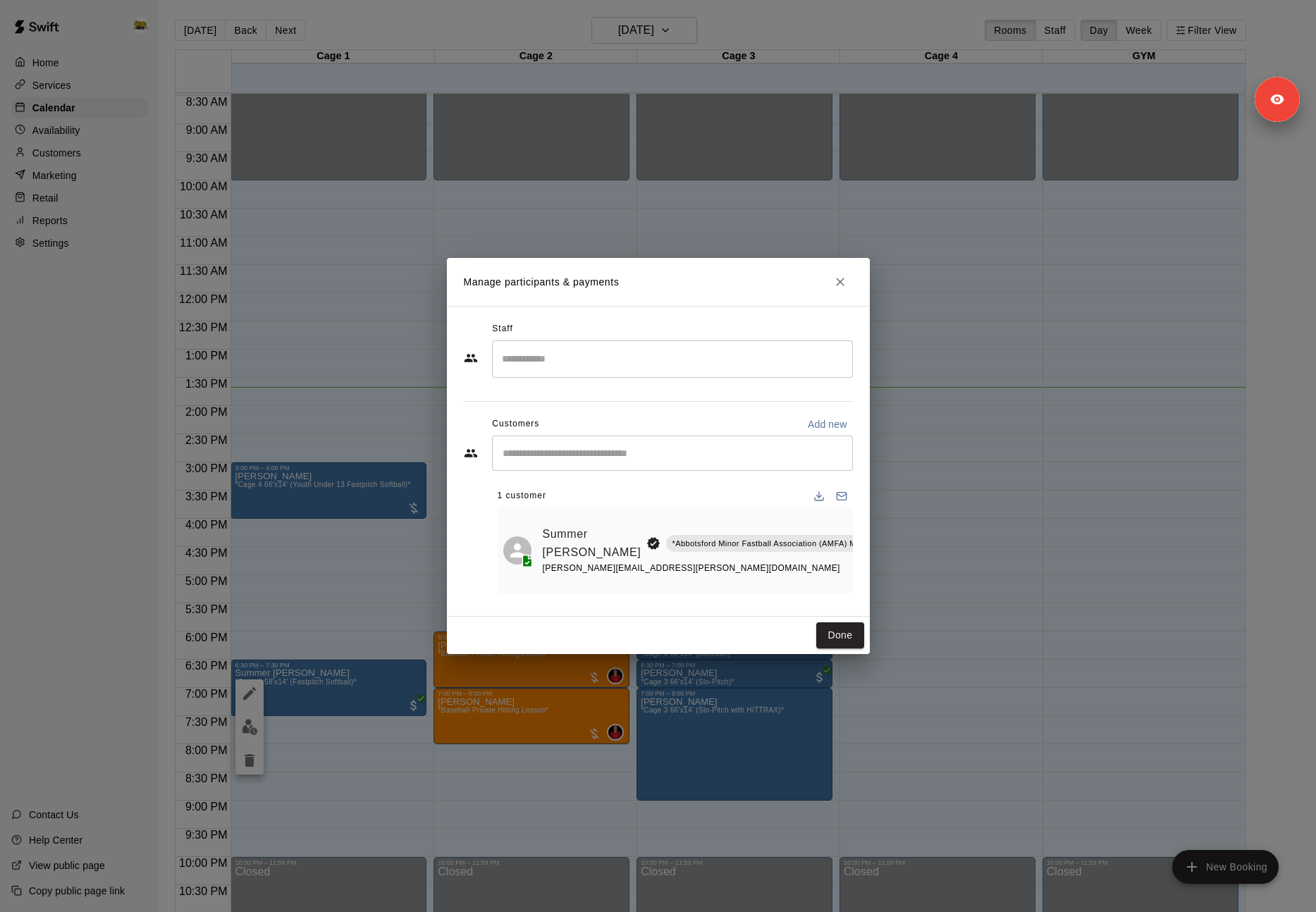
scroll to position [0, 24]
drag, startPoint x: 846, startPoint y: 279, endPoint x: 821, endPoint y: 303, distance: 34.7
click at [847, 281] on icon "Close" at bounding box center [840, 282] width 14 height 14
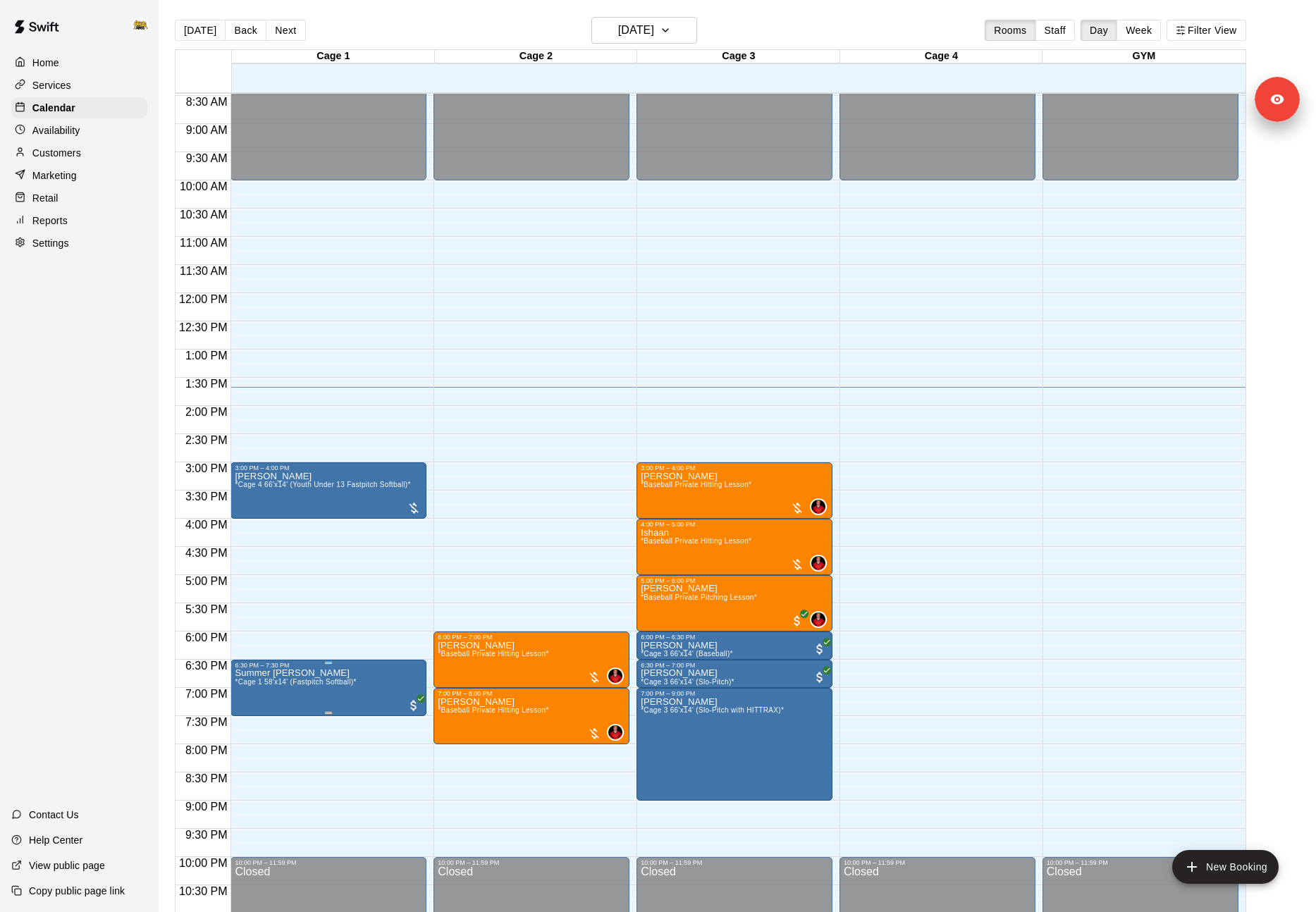
click at [241, 691] on icon "edit" at bounding box center [249, 684] width 17 height 17
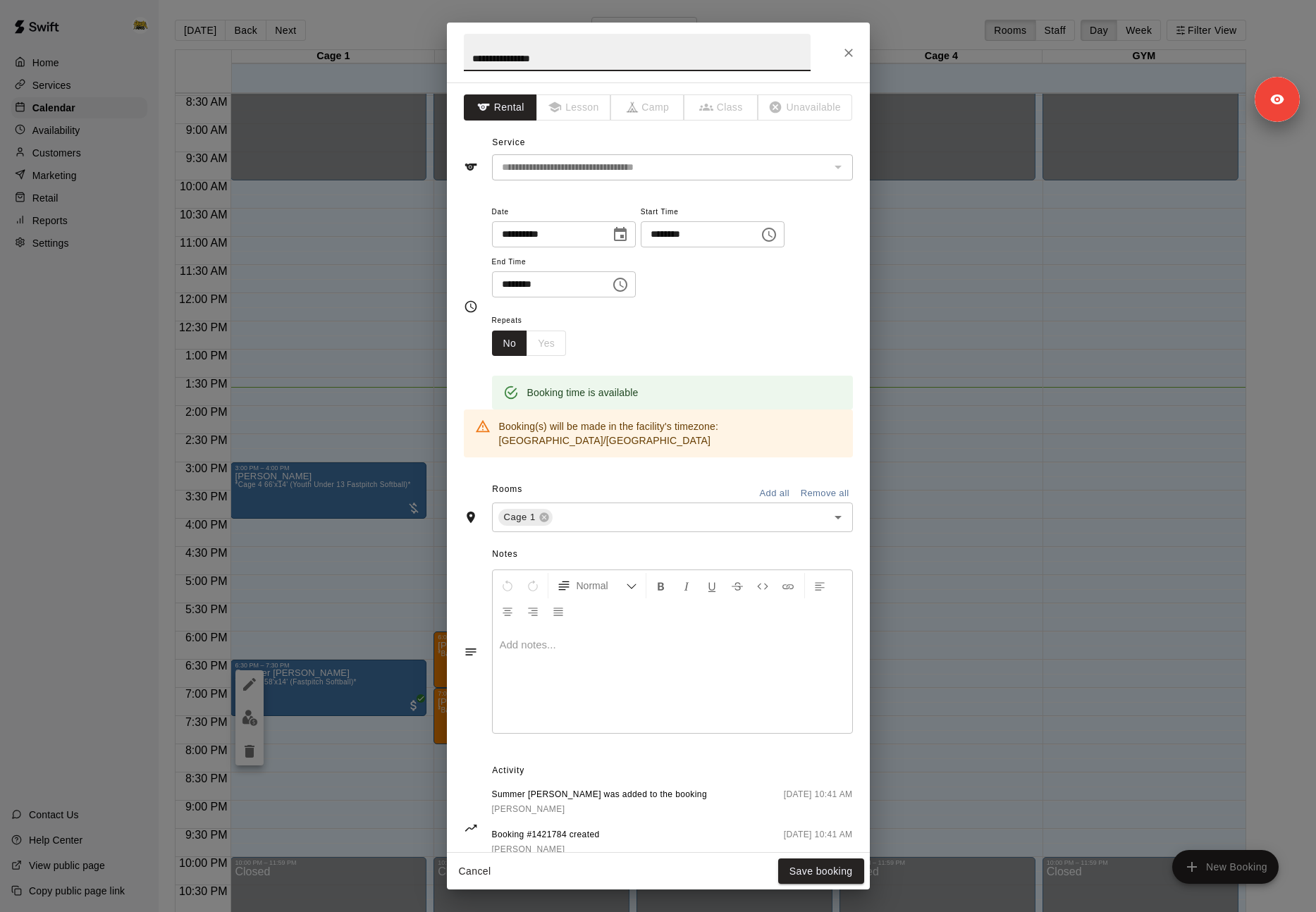
click at [847, 46] on icon "Close" at bounding box center [848, 52] width 14 height 14
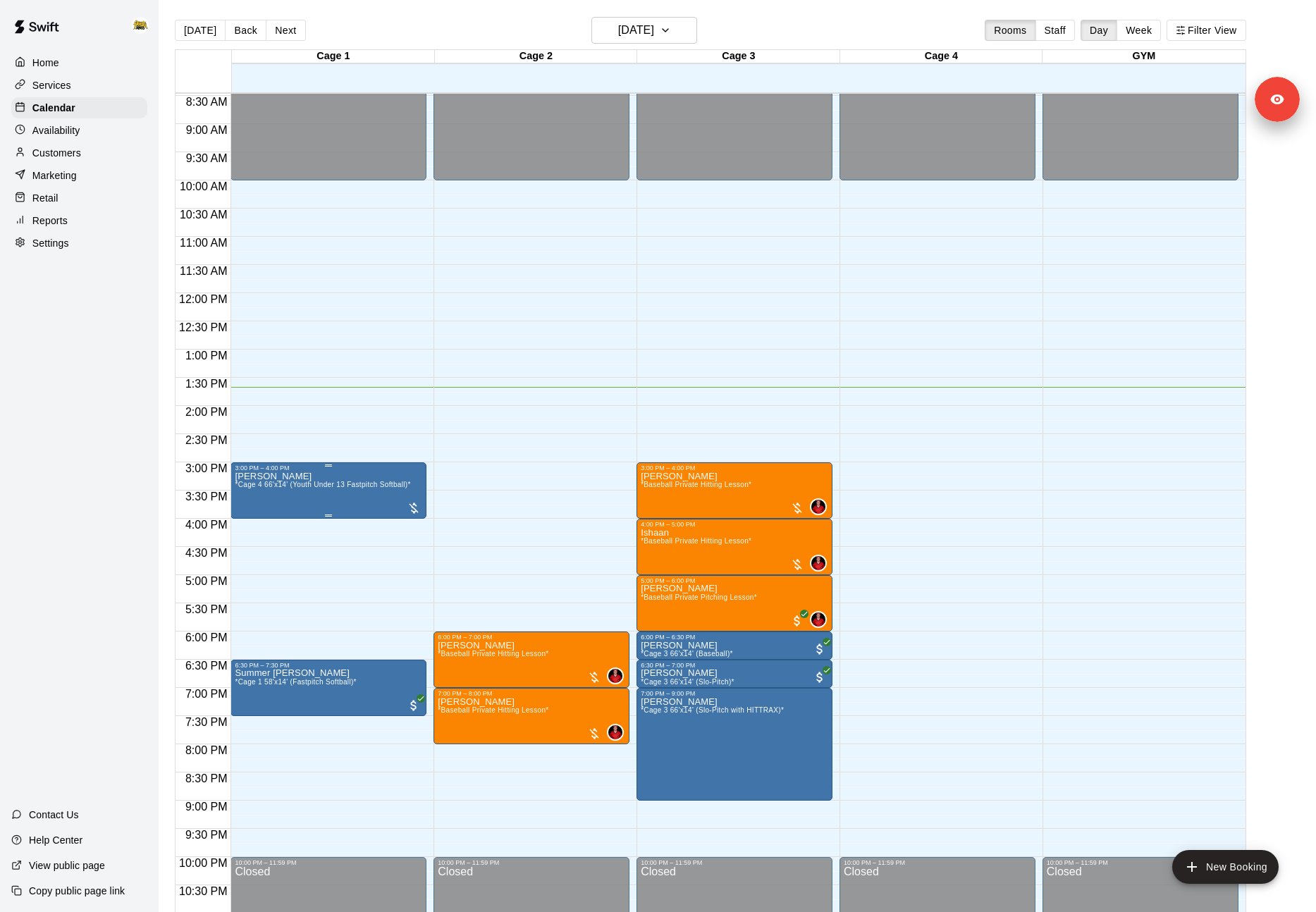
click at [339, 477] on div "[PERSON_NAME] *Cage 4 66'x14' (Youth Under 13 Fastpitch Softball)*" at bounding box center [323, 927] width 175 height 912
click at [732, 685] on div at bounding box center [658, 456] width 1316 height 912
click at [651, 682] on icon "edit" at bounding box center [655, 684] width 17 height 17
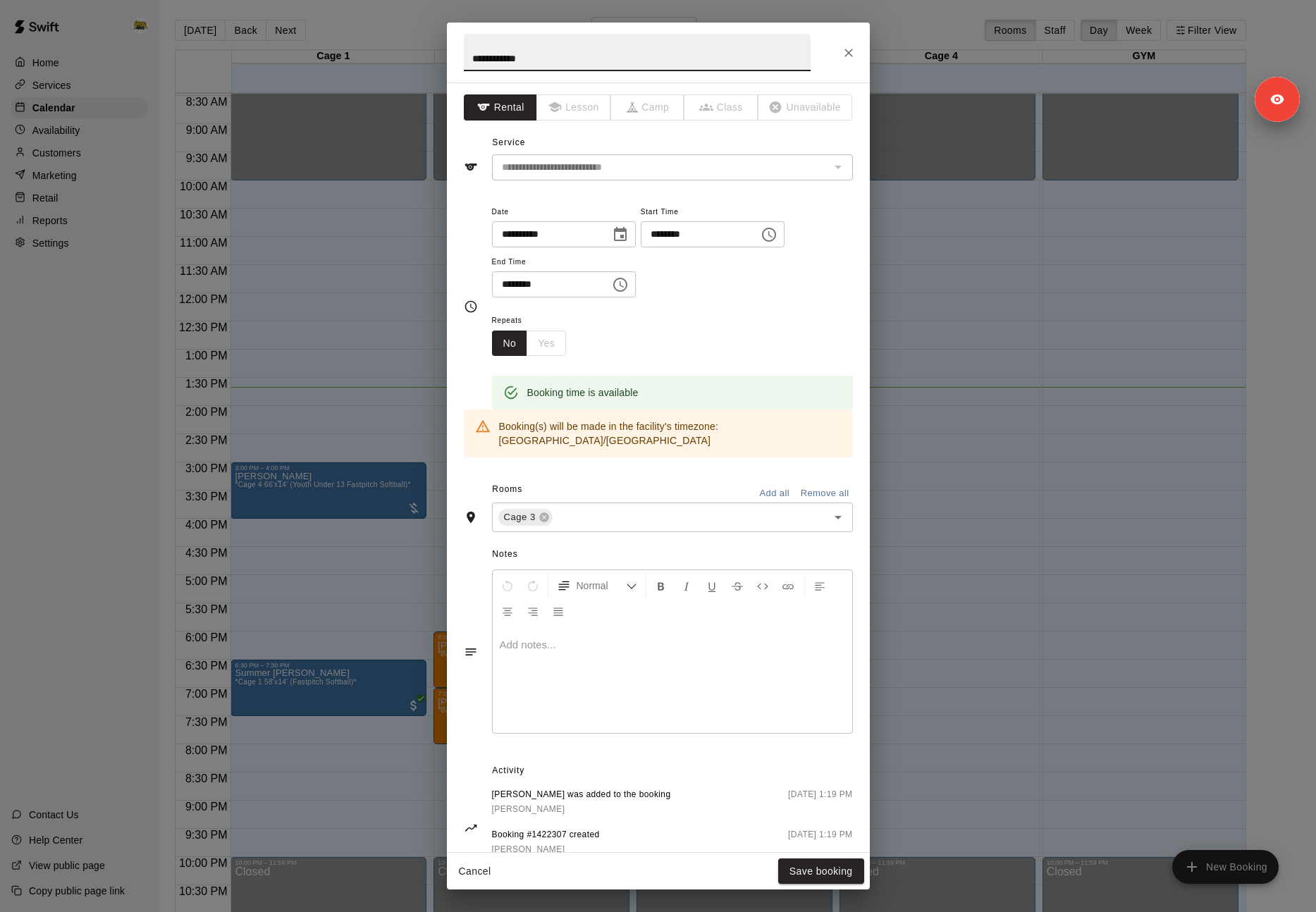
scroll to position [1, 0]
click at [850, 53] on icon "Close" at bounding box center [848, 52] width 8 height 8
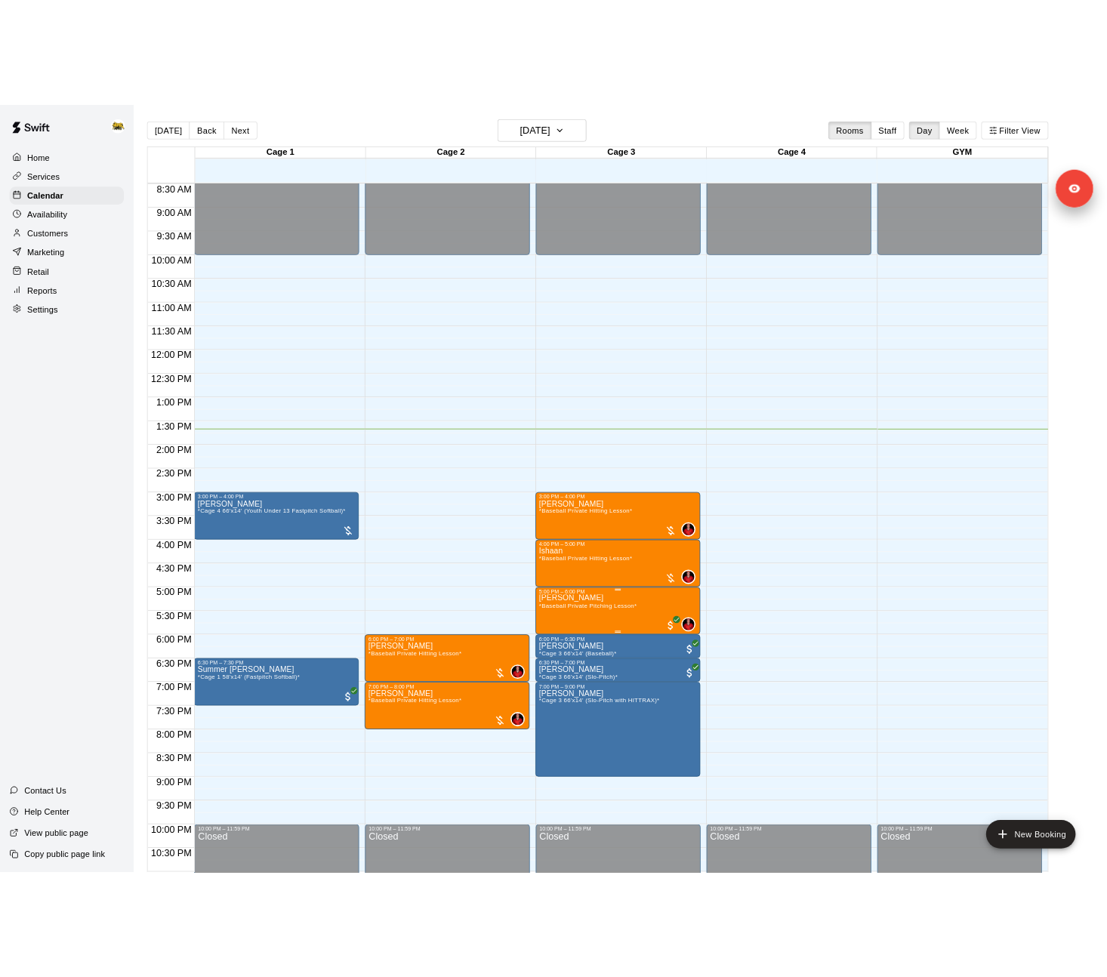
scroll to position [508, 0]
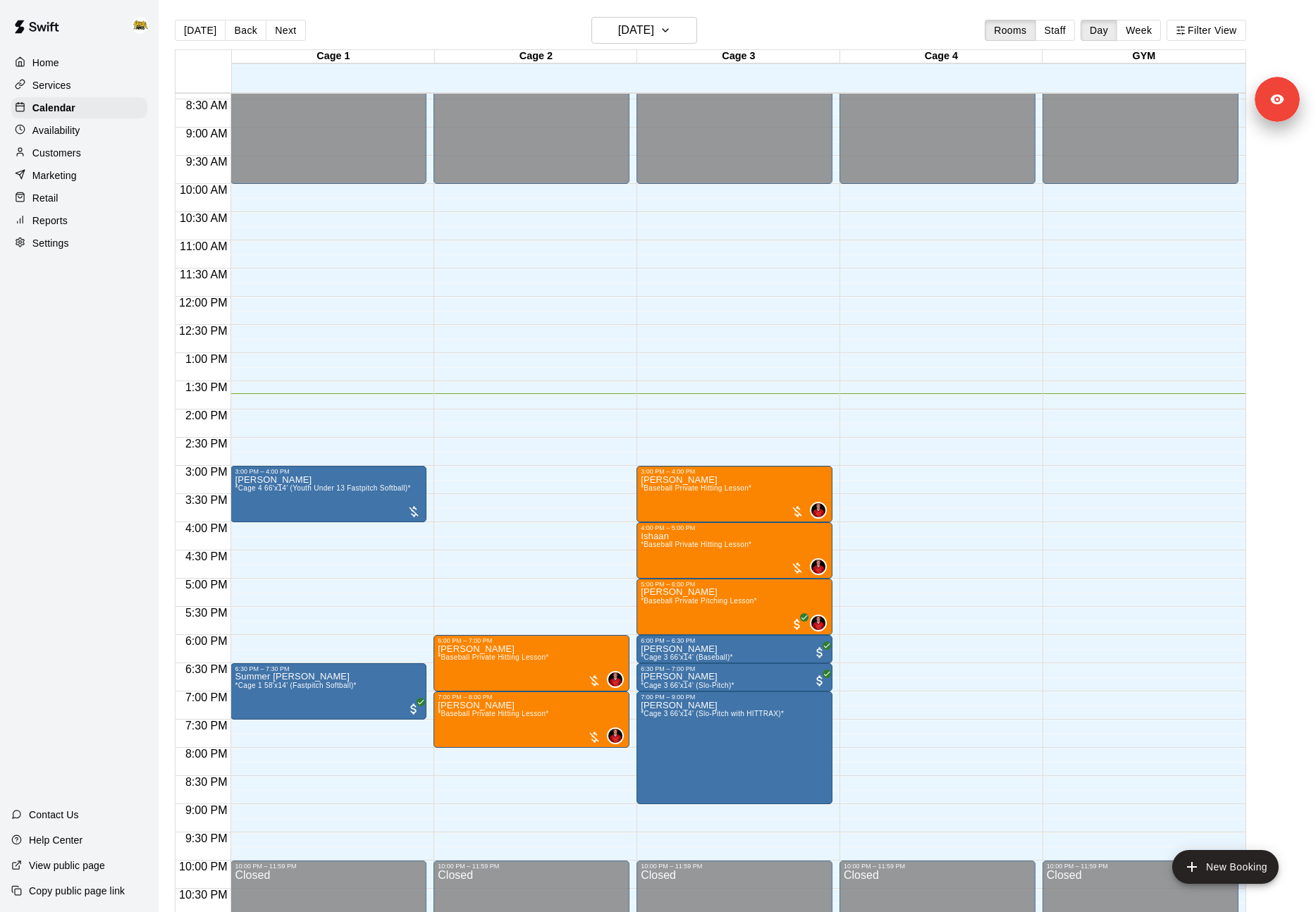
click at [1315, 293] on main "[DATE] Back [DATE][DATE] Rooms Staff Day Week Filter View Cage 1 12 Fri Cage 2 …" at bounding box center [737, 468] width 1157 height 935
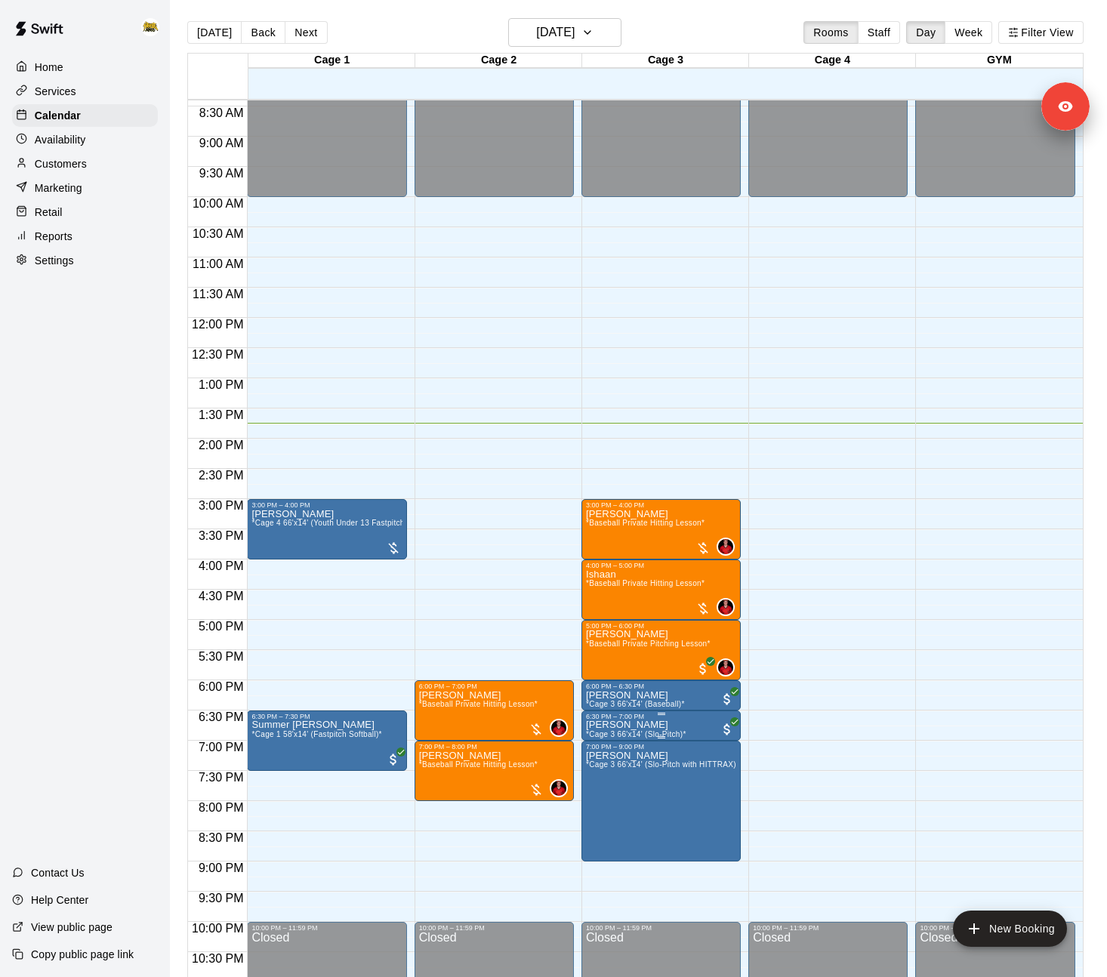
click at [611, 736] on button "edit" at bounding box center [601, 737] width 30 height 30
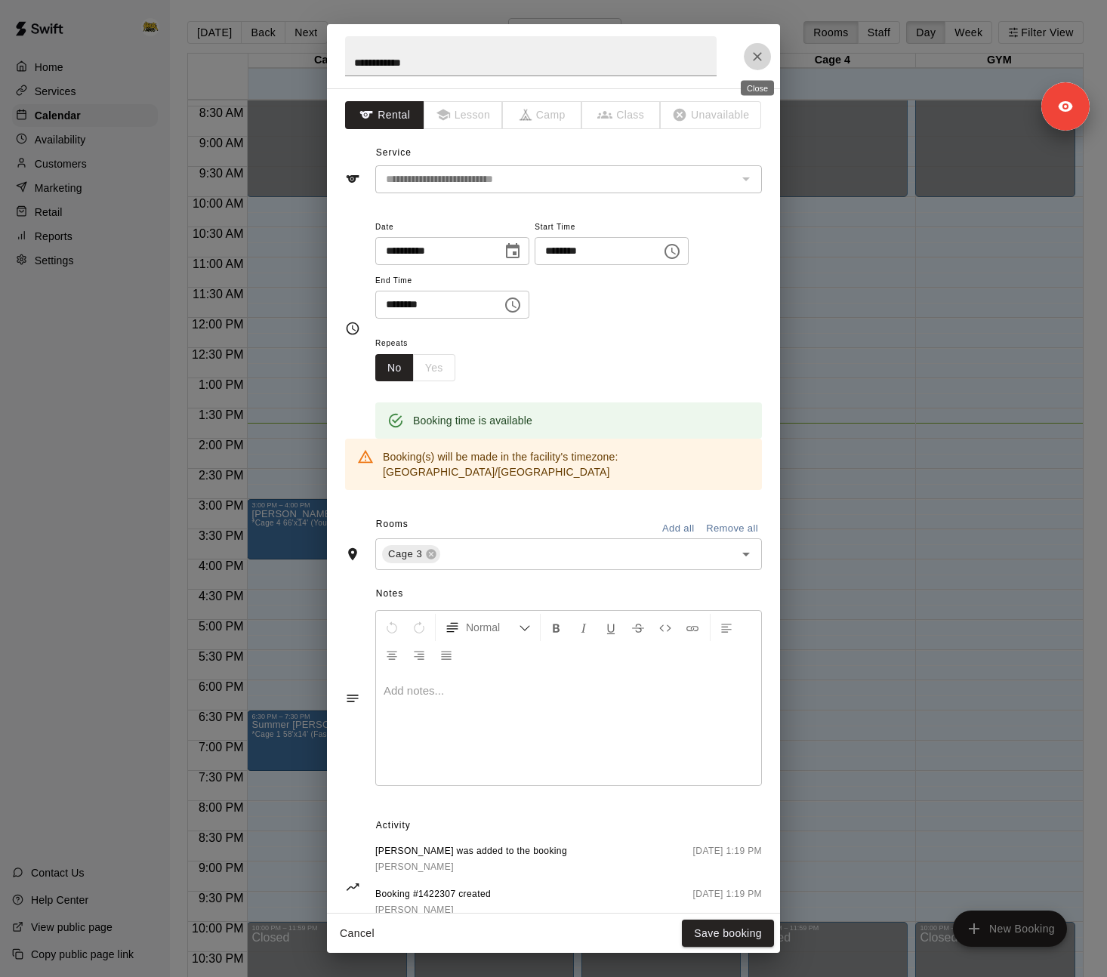
click at [758, 50] on icon "Close" at bounding box center [757, 56] width 15 height 15
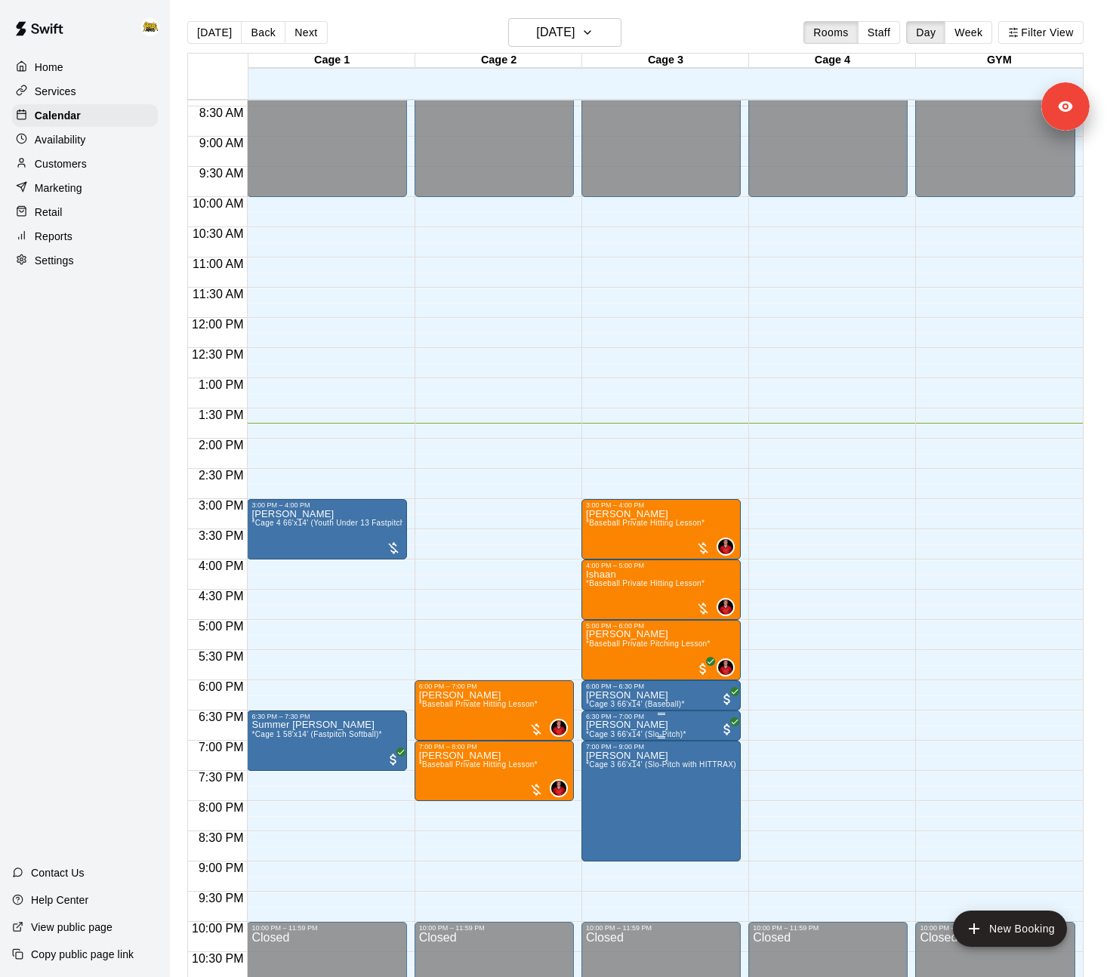
click at [601, 766] on img "edit" at bounding box center [601, 772] width 17 height 17
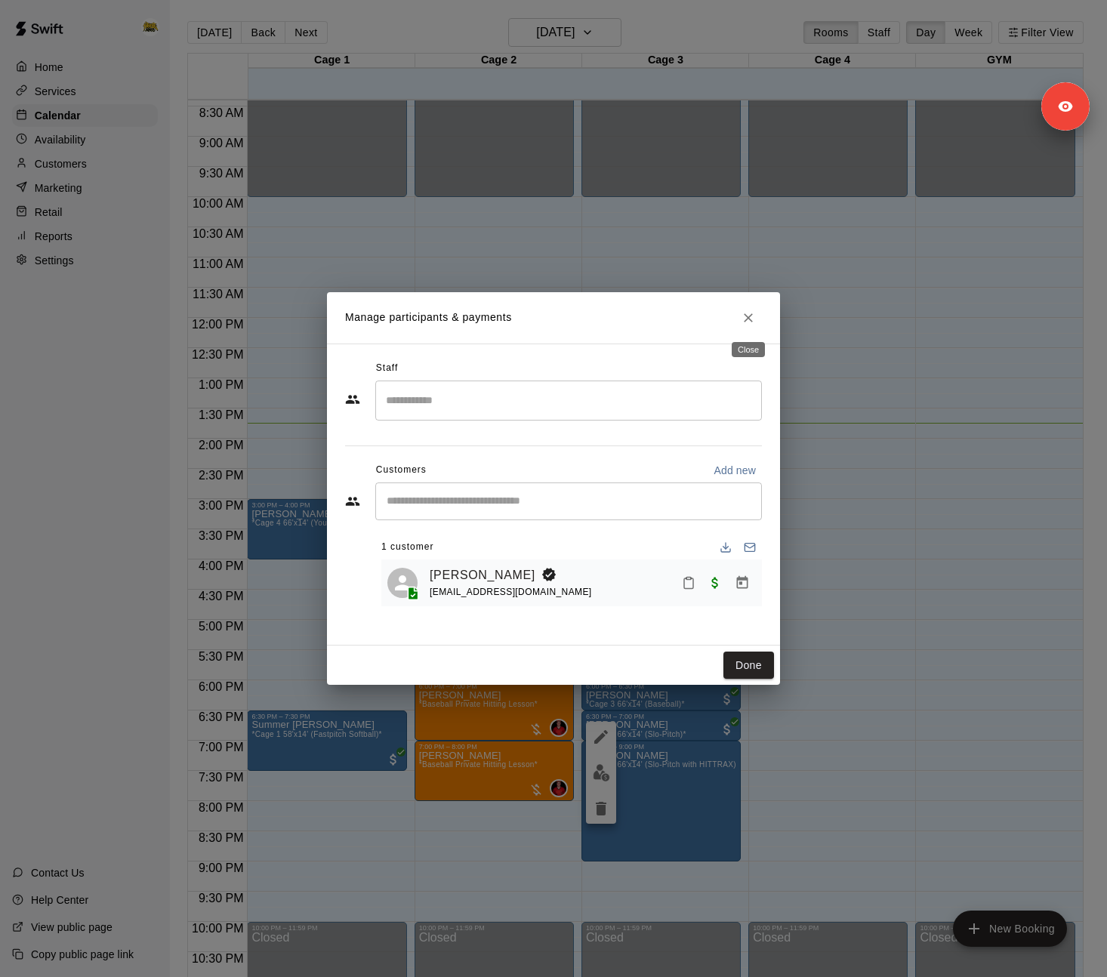
click at [756, 310] on button "Close" at bounding box center [748, 317] width 27 height 27
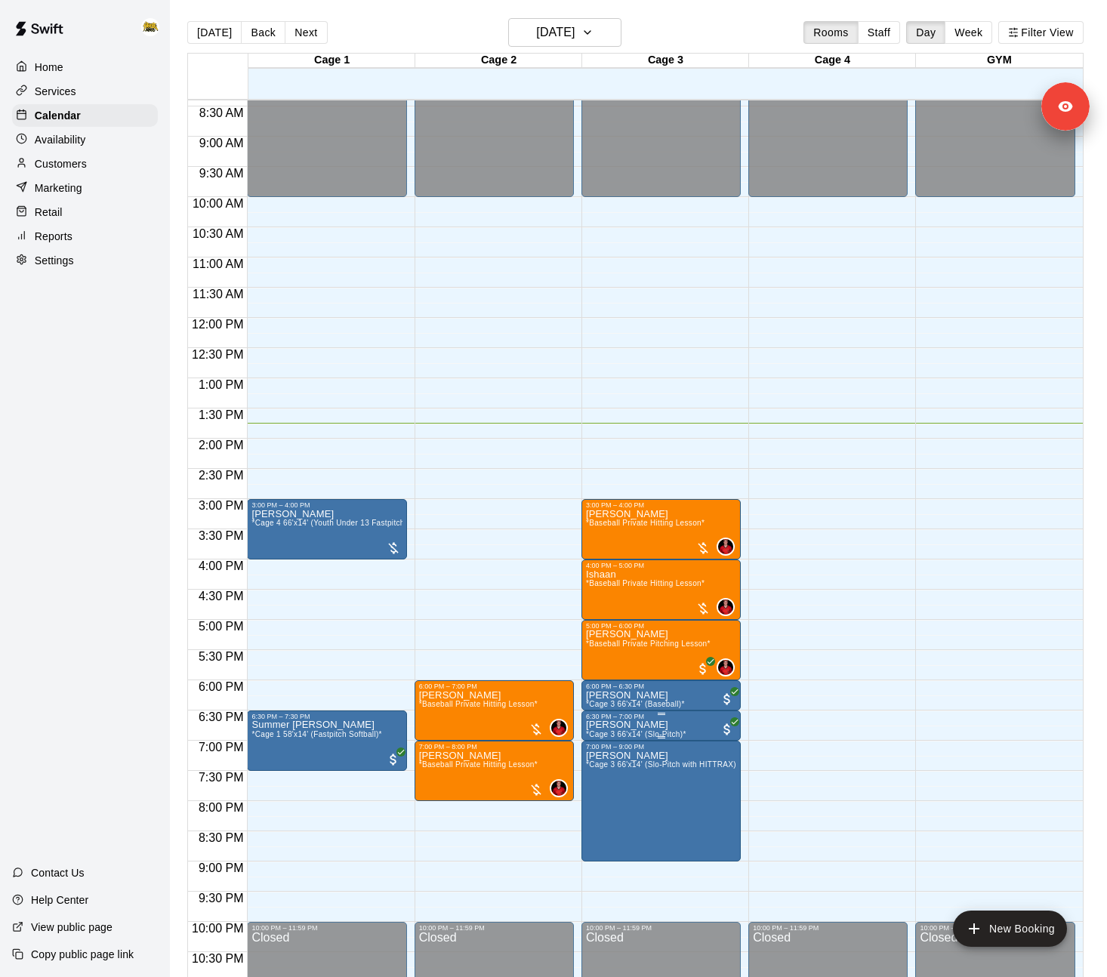
click at [607, 742] on icon "edit" at bounding box center [601, 737] width 18 height 18
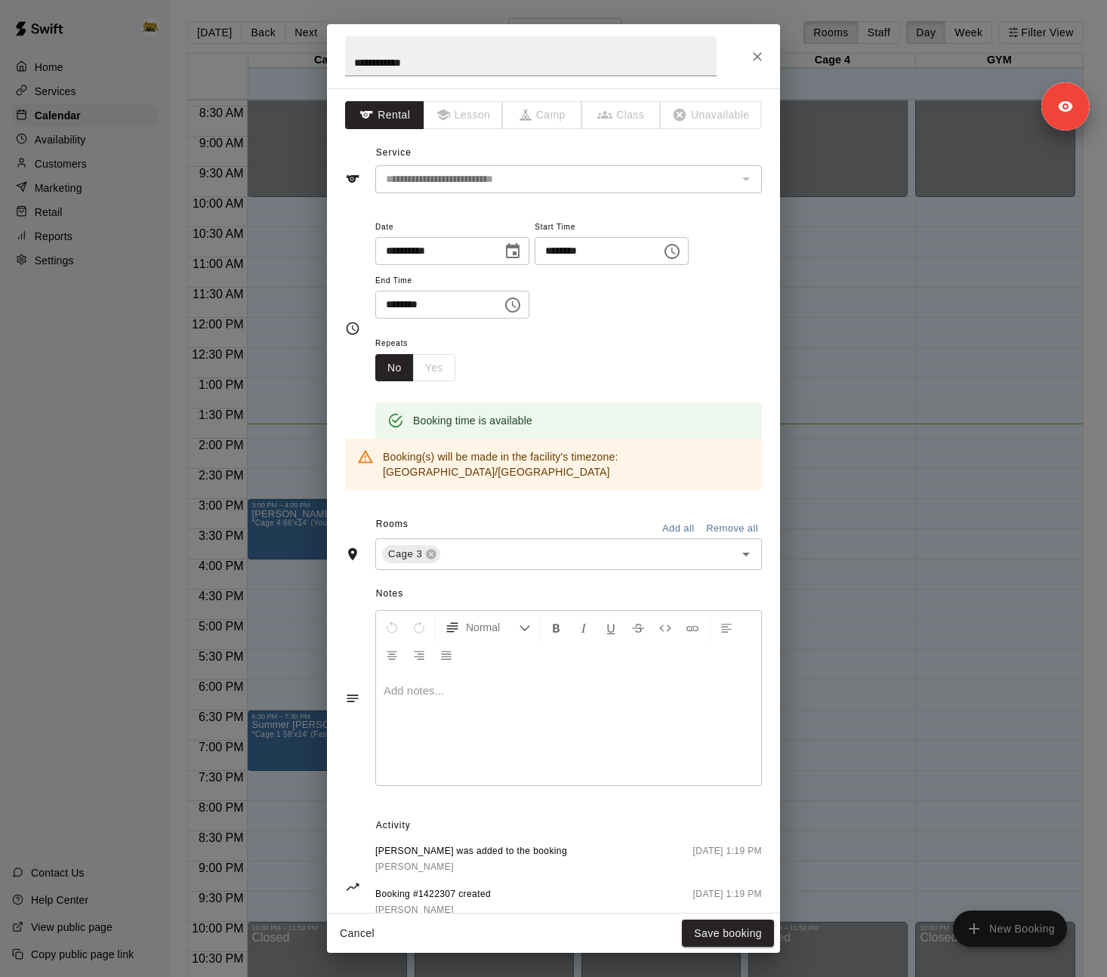
click at [752, 50] on icon "Close" at bounding box center [757, 56] width 15 height 15
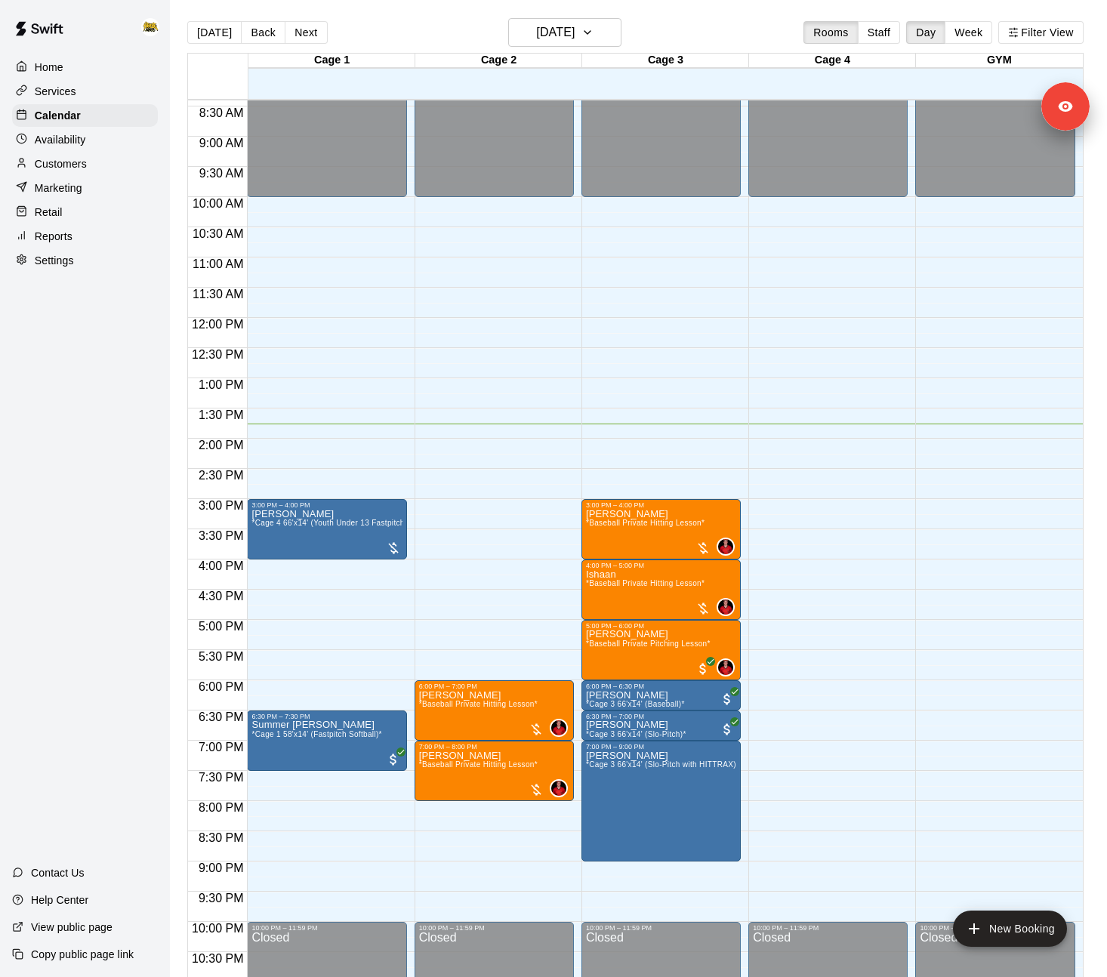
click at [69, 96] on p "Services" at bounding box center [56, 91] width 42 height 15
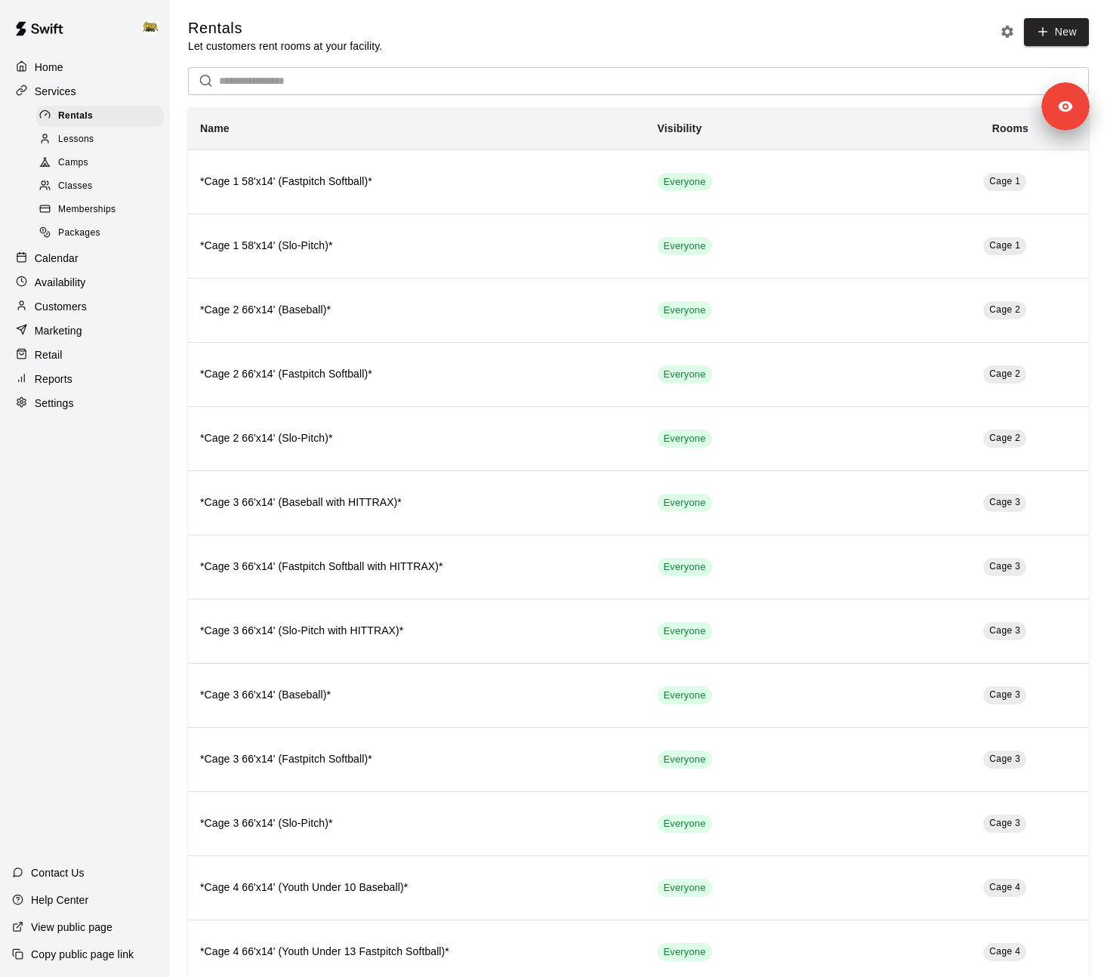
click at [88, 258] on div "Calendar" at bounding box center [85, 258] width 146 height 23
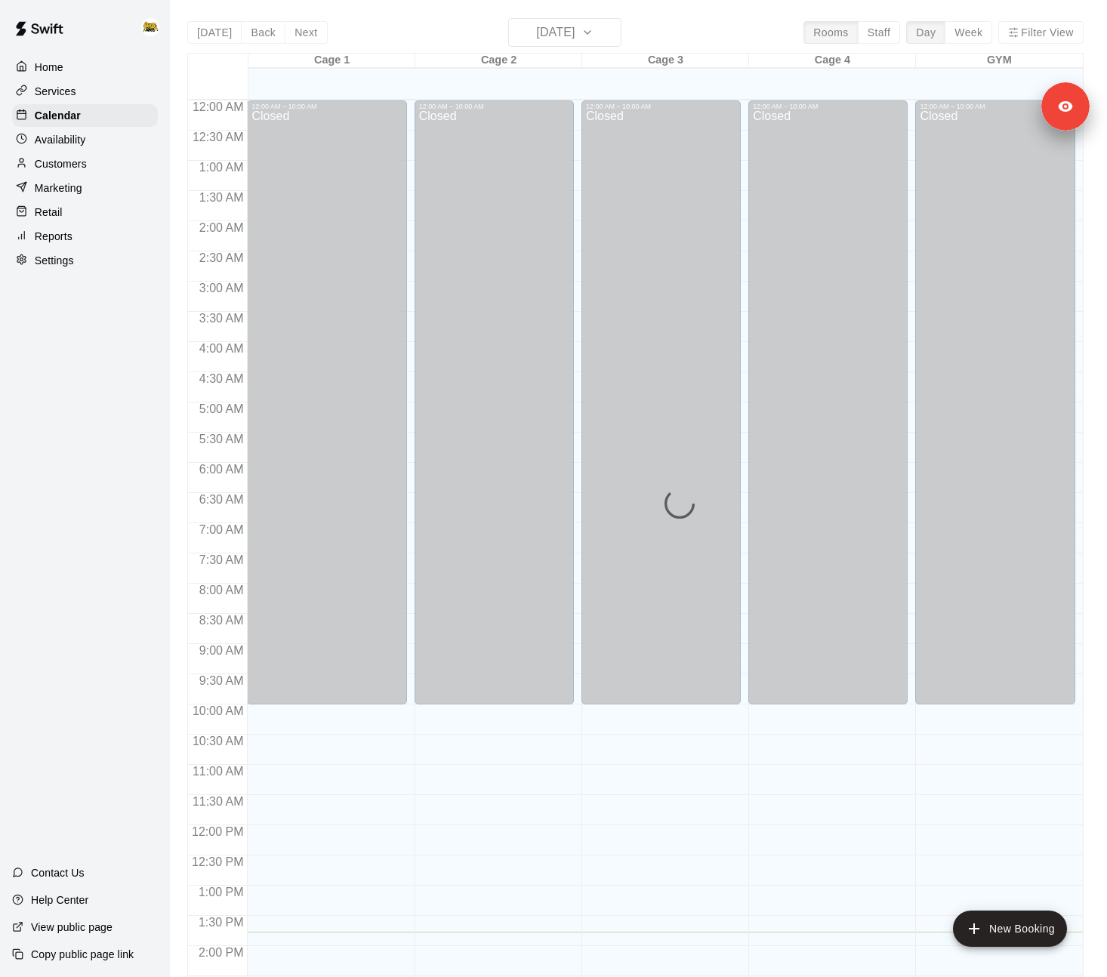
scroll to position [511, 0]
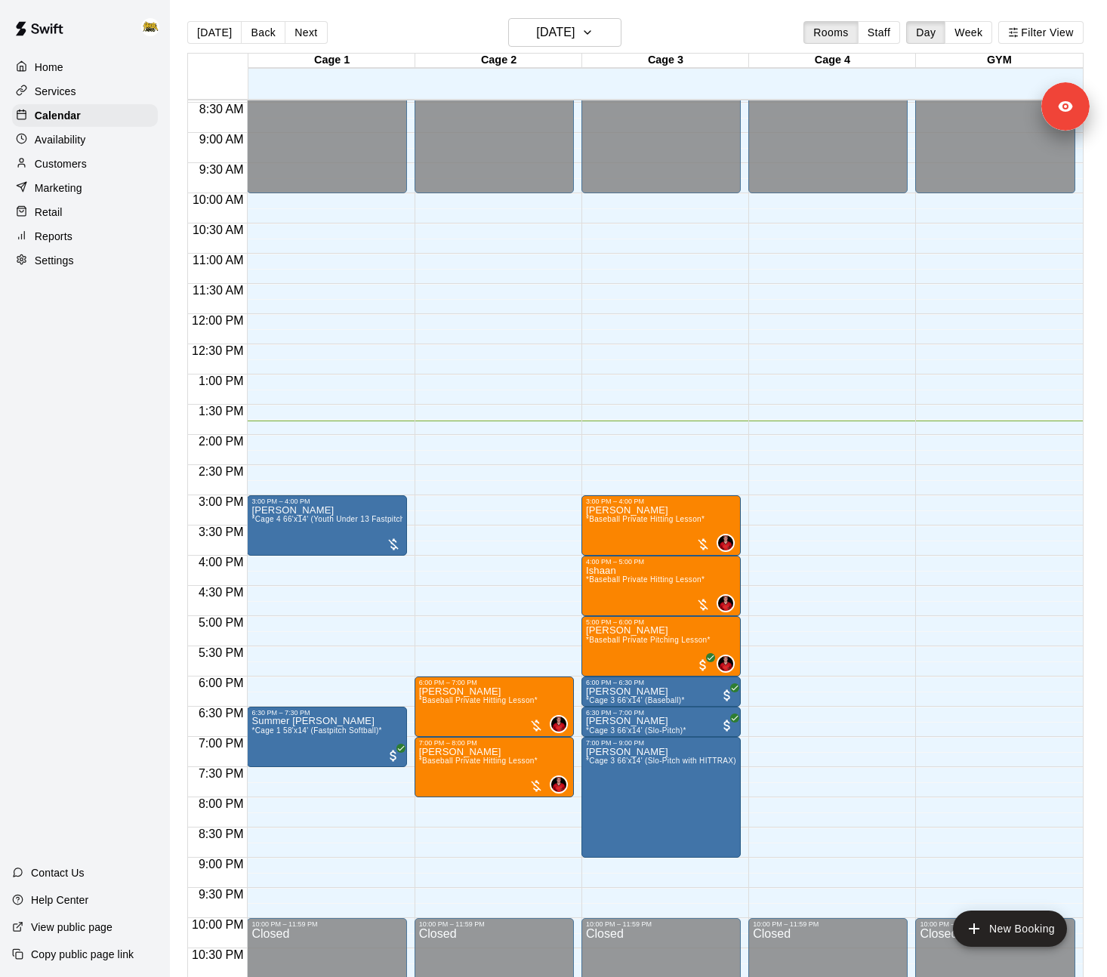
click at [73, 94] on p "Services" at bounding box center [56, 91] width 42 height 15
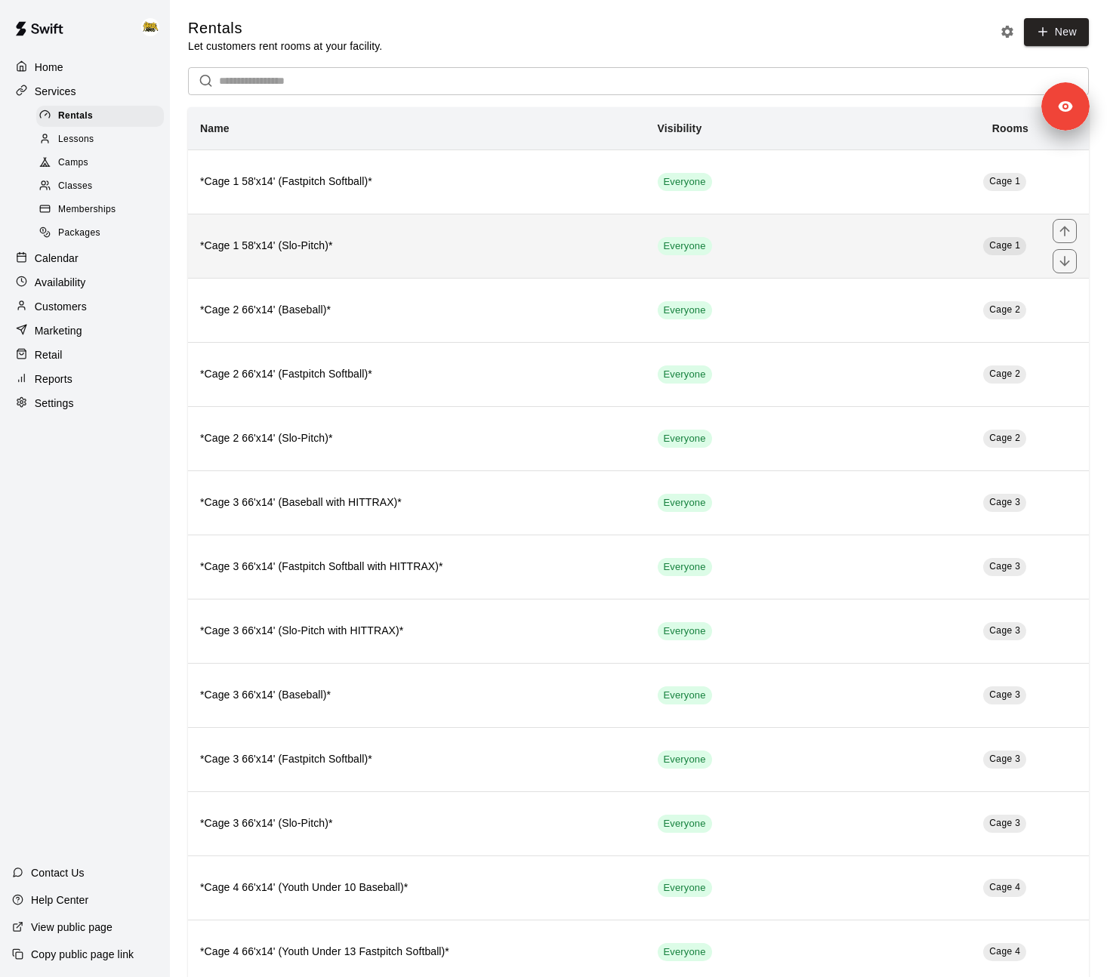
click at [361, 248] on h6 "*Cage 1 58'x14' (Slo-Pitch)*" at bounding box center [417, 246] width 434 height 17
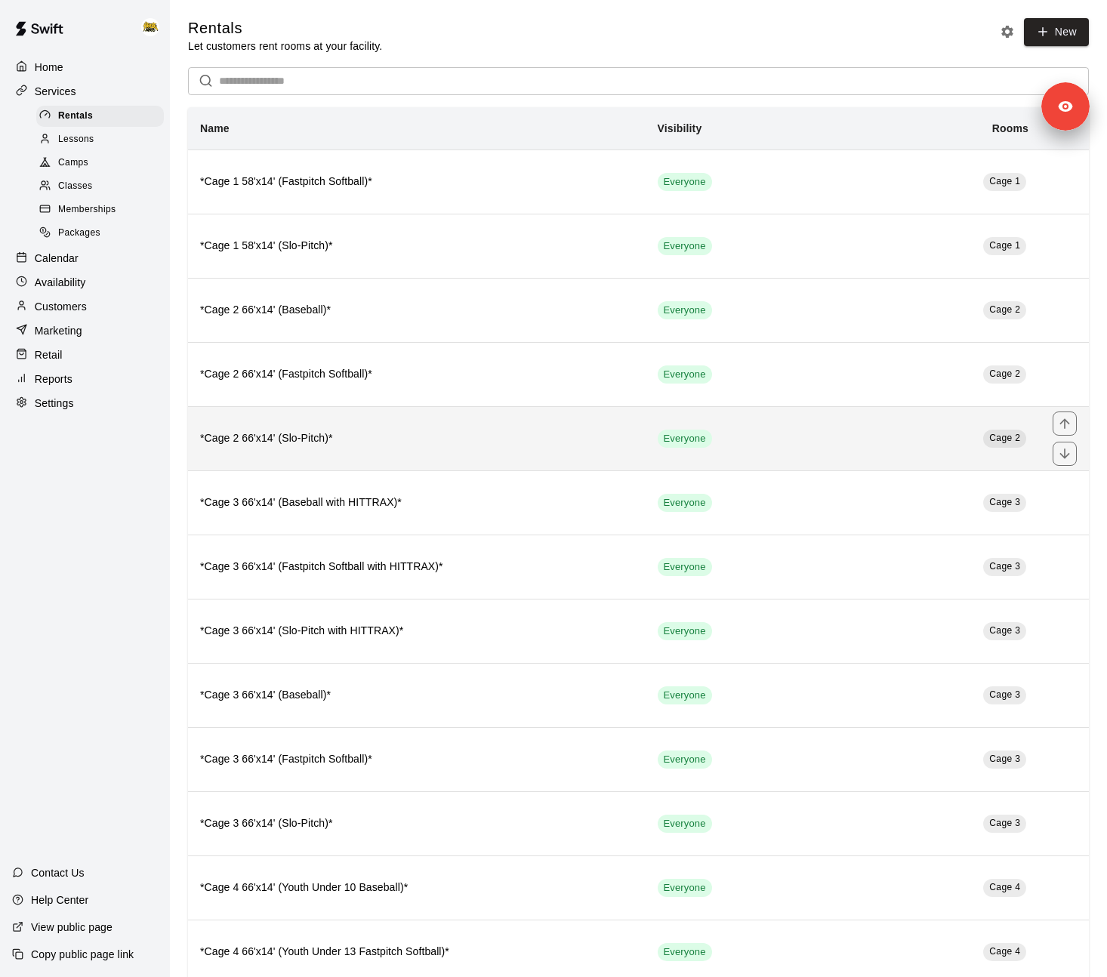
click at [396, 446] on h6 "*Cage 2 66'x14' (Slo-Pitch)*" at bounding box center [417, 439] width 434 height 17
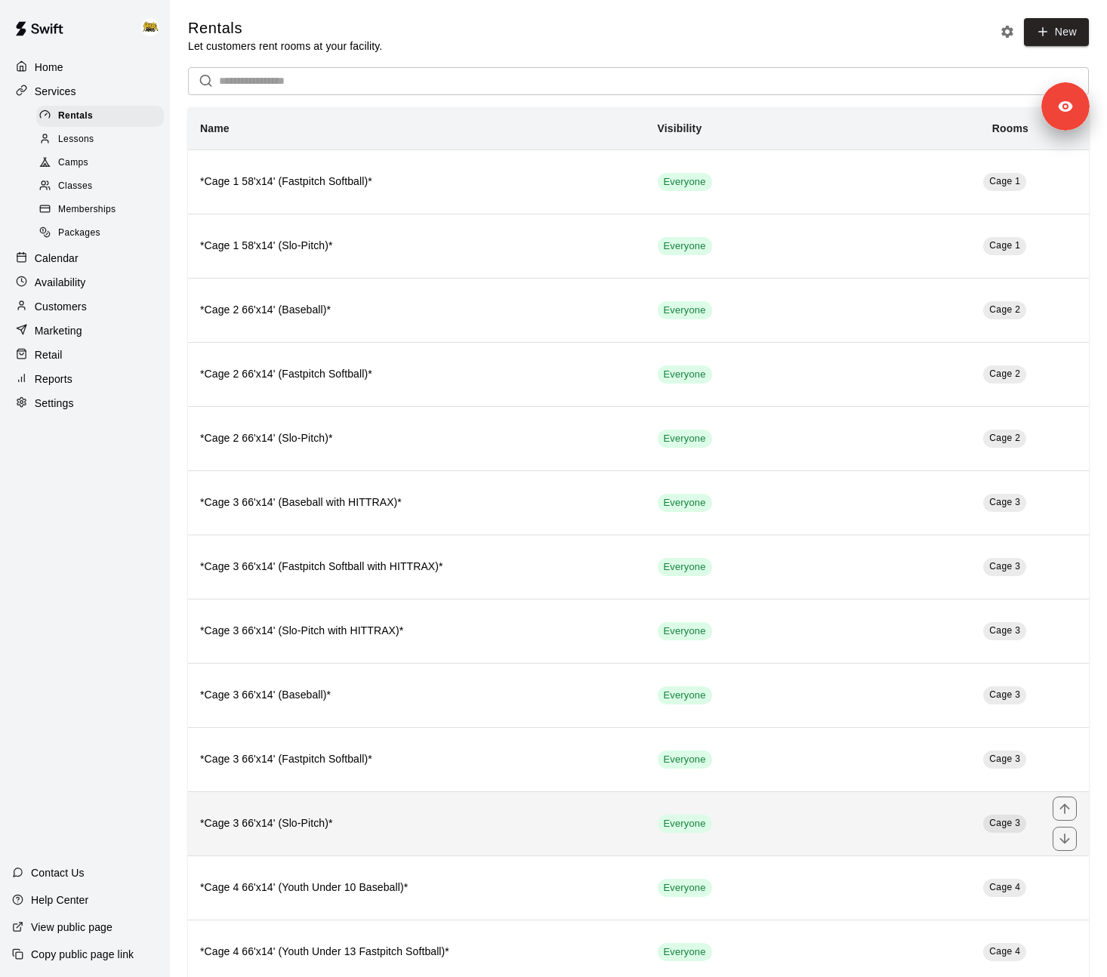
click at [390, 847] on th "*Cage 3 66'x14' (Slo-Pitch)*" at bounding box center [417, 824] width 458 height 64
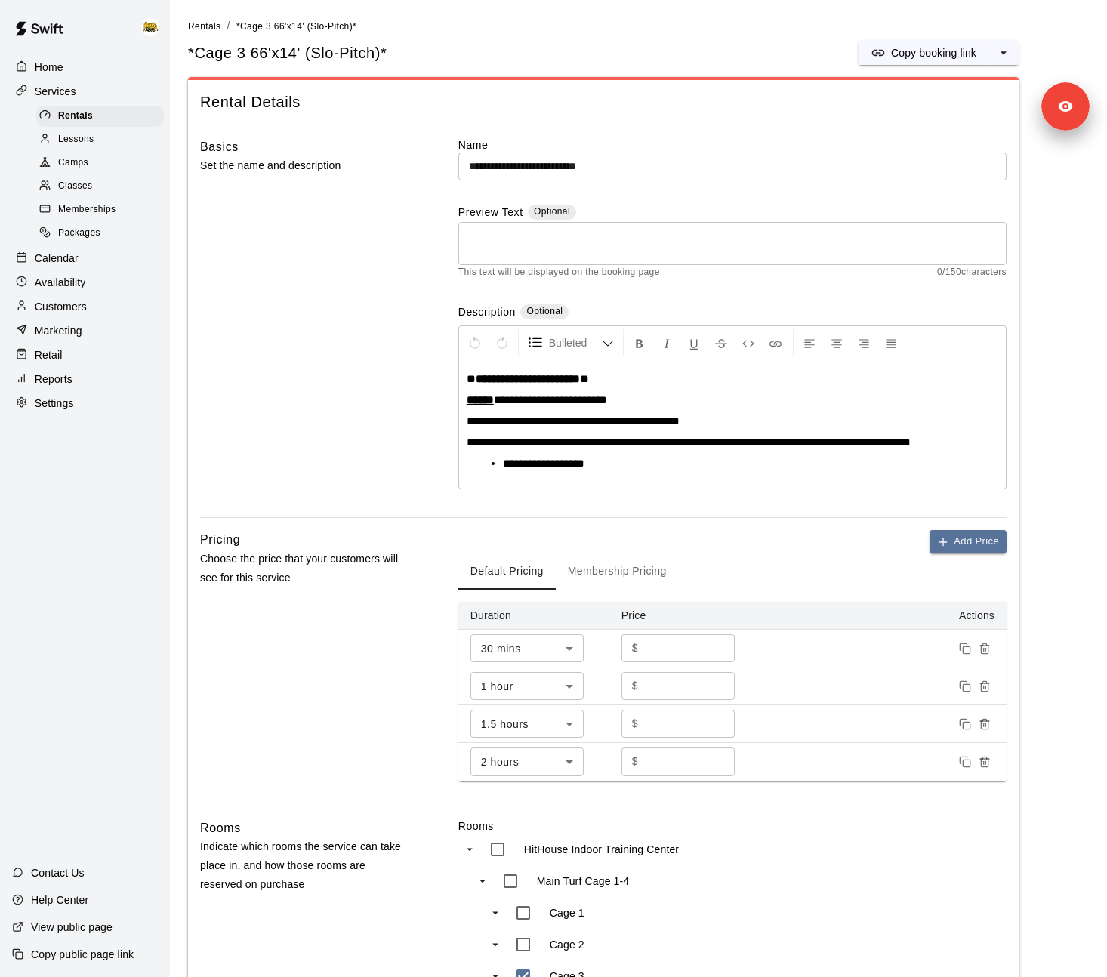
scroll to position [329, 0]
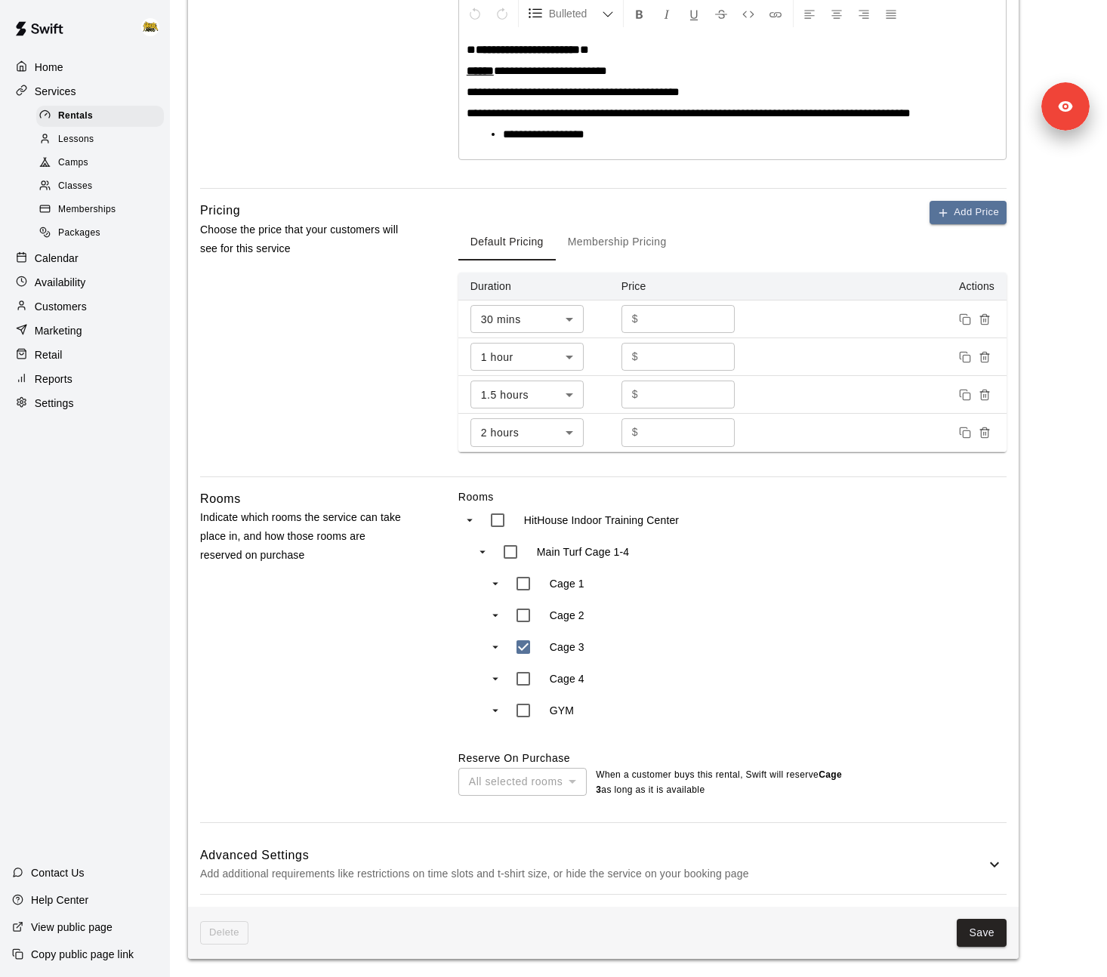
click at [633, 235] on button "Membership Pricing" at bounding box center [617, 242] width 123 height 36
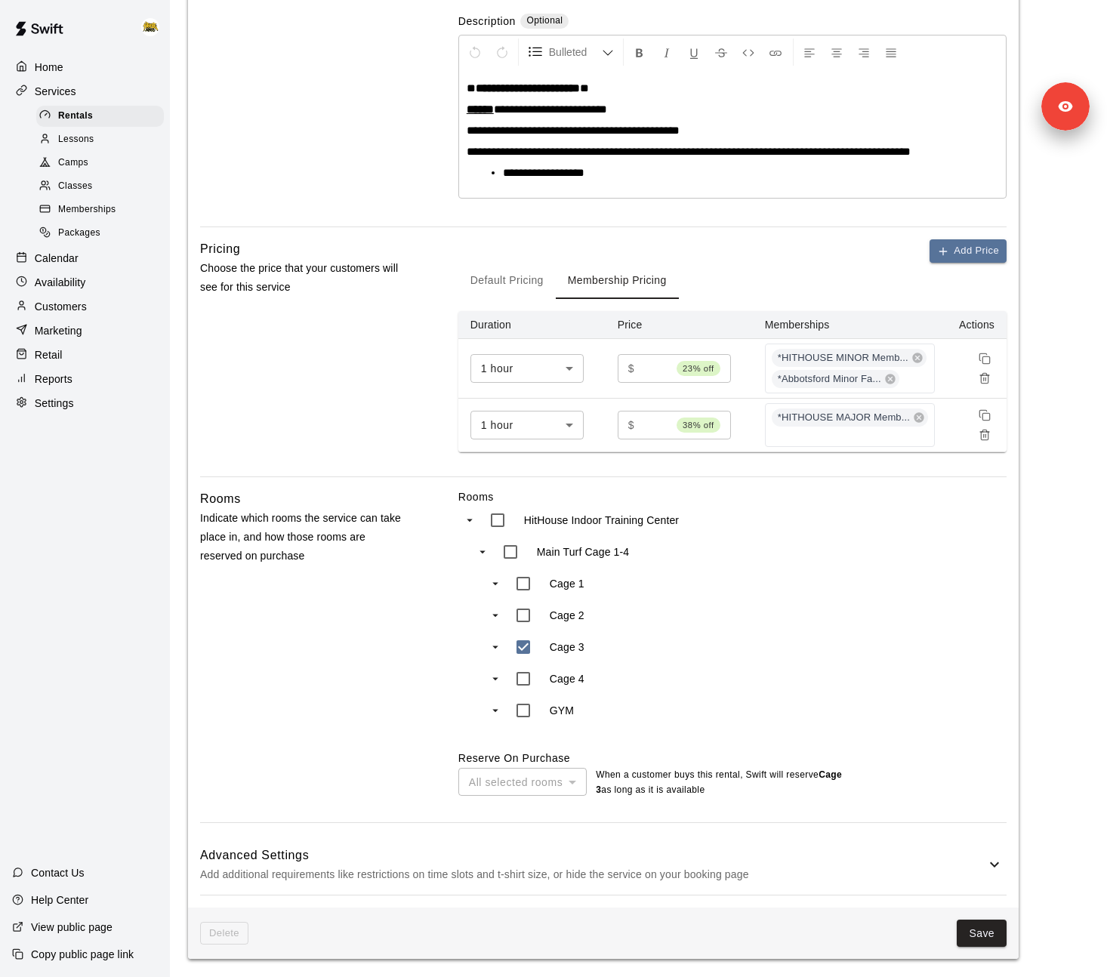
scroll to position [292, 0]
click at [503, 273] on button "Default Pricing" at bounding box center [507, 281] width 97 height 36
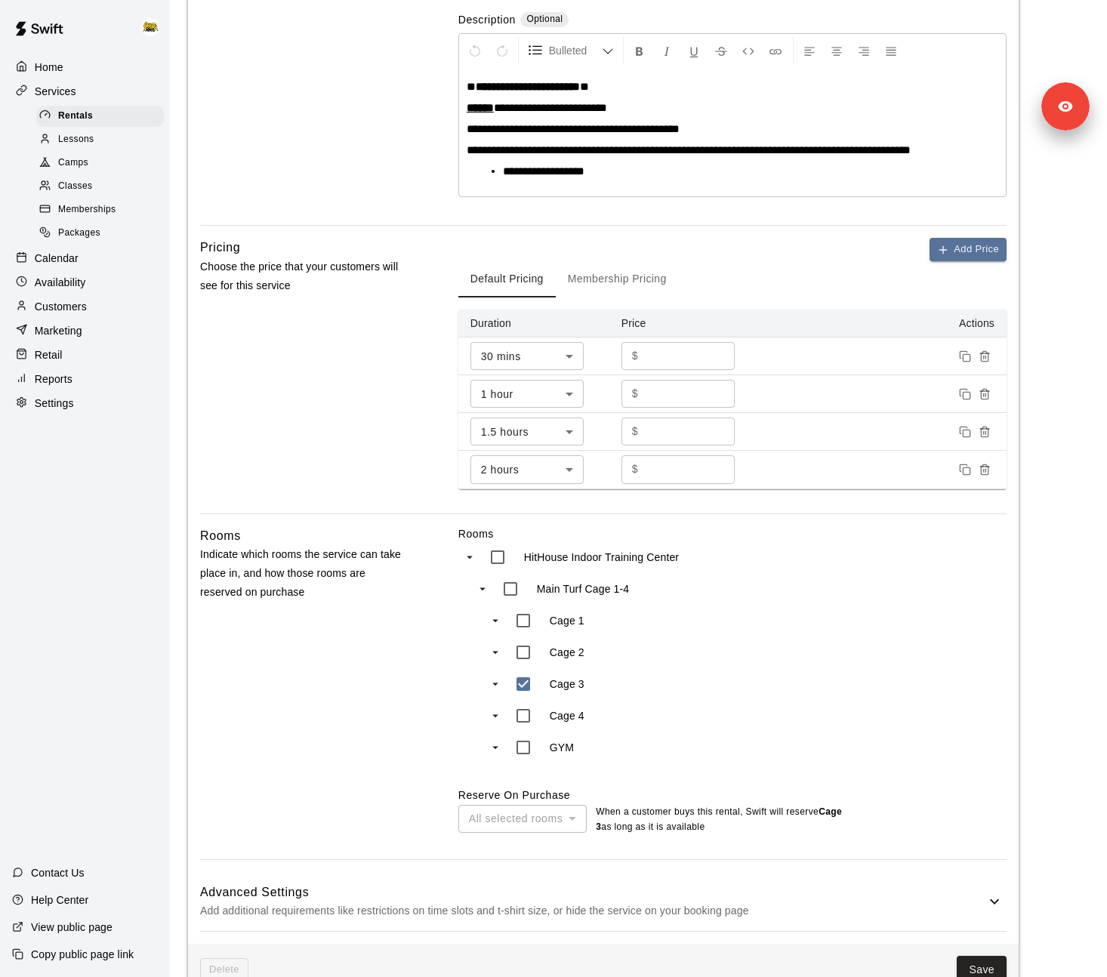
scroll to position [0, 0]
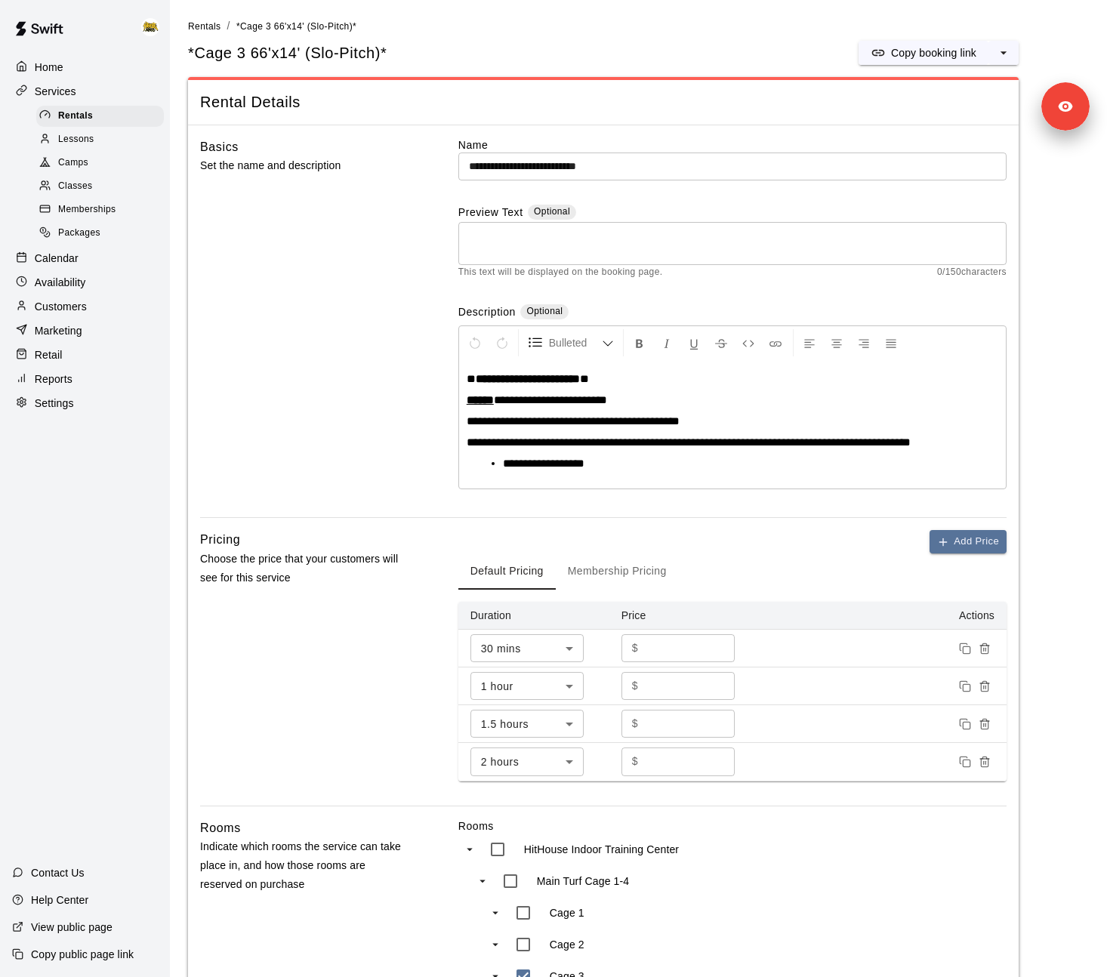
click at [83, 397] on div "Settings" at bounding box center [85, 403] width 146 height 23
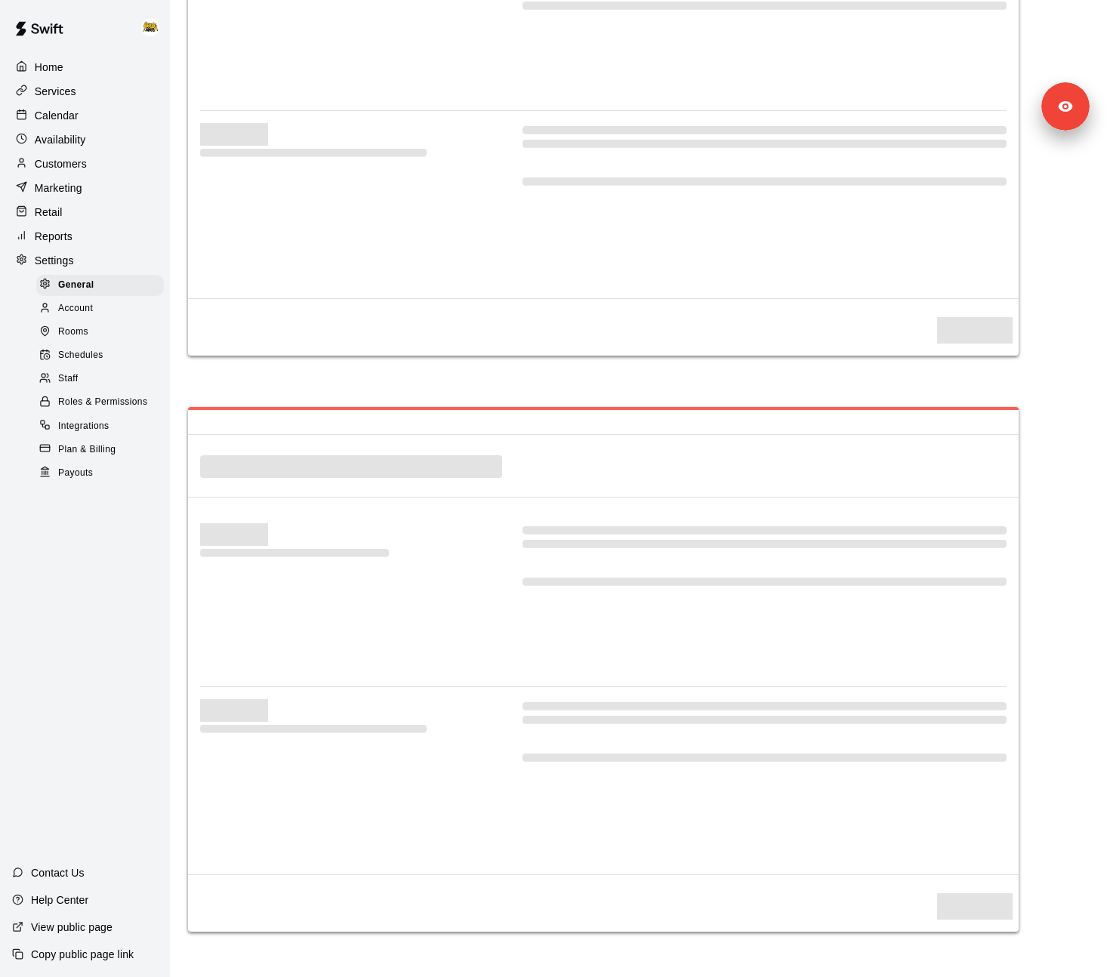
select select "**"
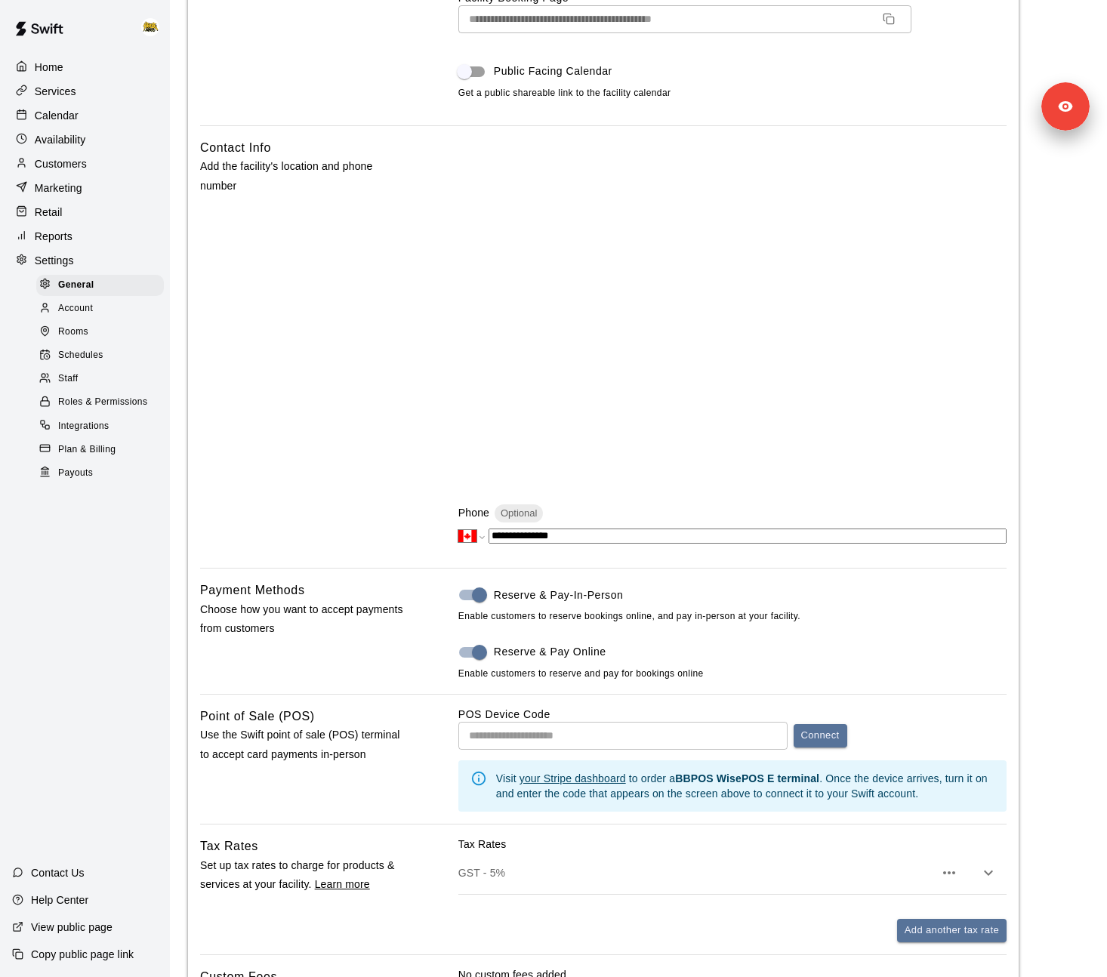
scroll to position [273, 0]
